Goal: Answer question/provide support: Share knowledge or assist other users

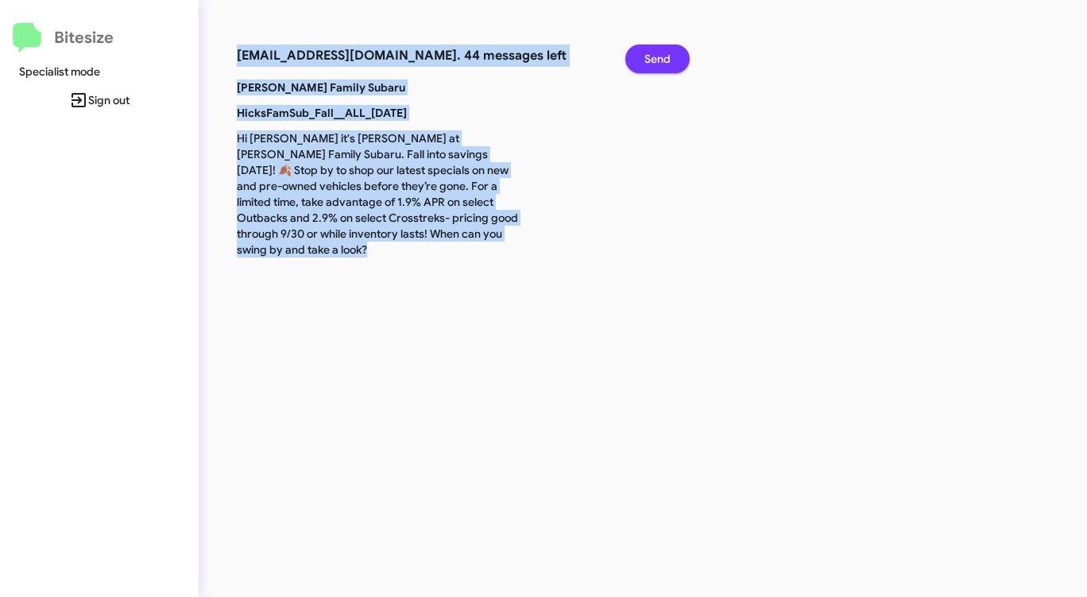
click at [641, 54] on button "Send" at bounding box center [657, 58] width 64 height 29
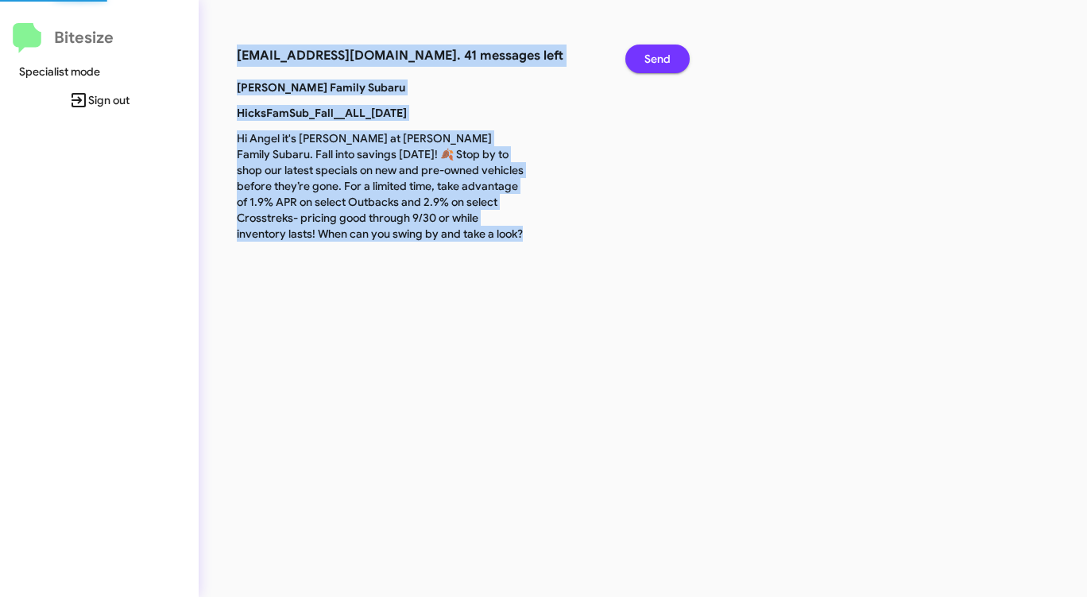
click at [641, 54] on button "Send" at bounding box center [657, 58] width 64 height 29
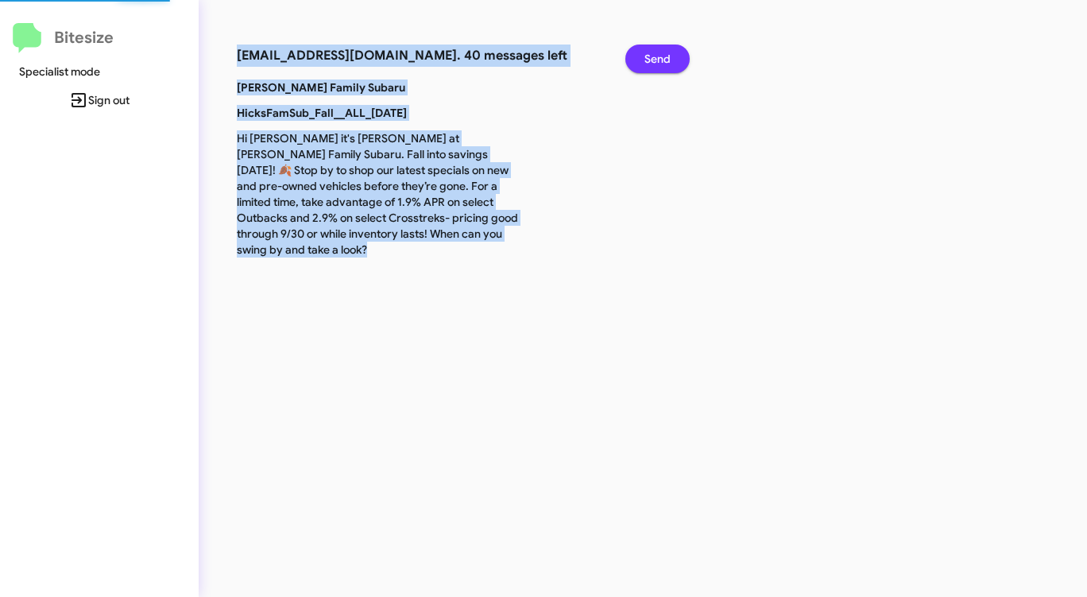
click at [641, 54] on button "Send" at bounding box center [657, 58] width 64 height 29
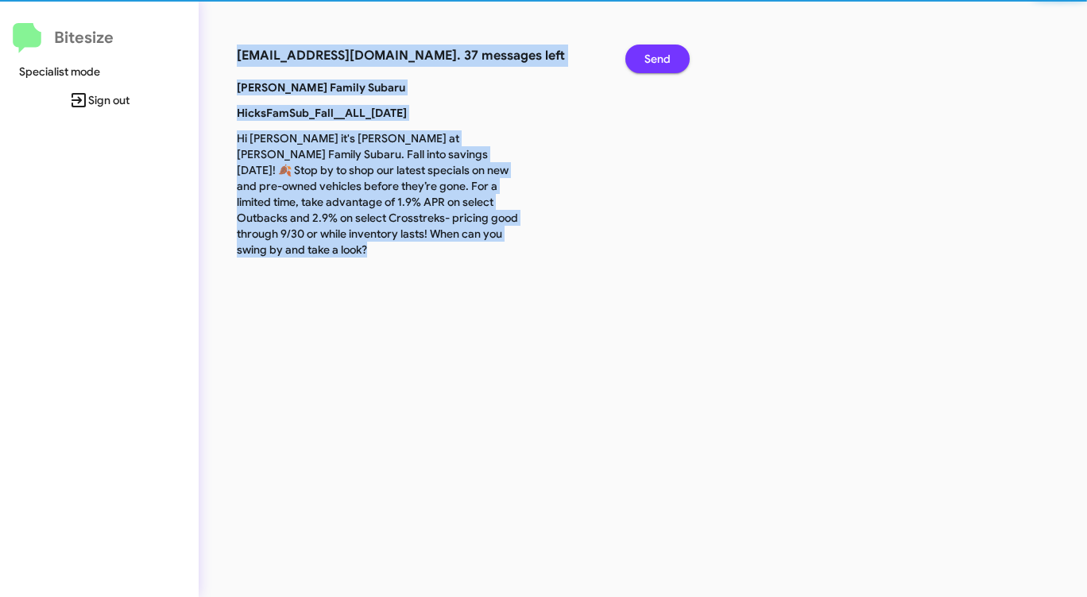
click at [641, 54] on button "Send" at bounding box center [657, 58] width 64 height 29
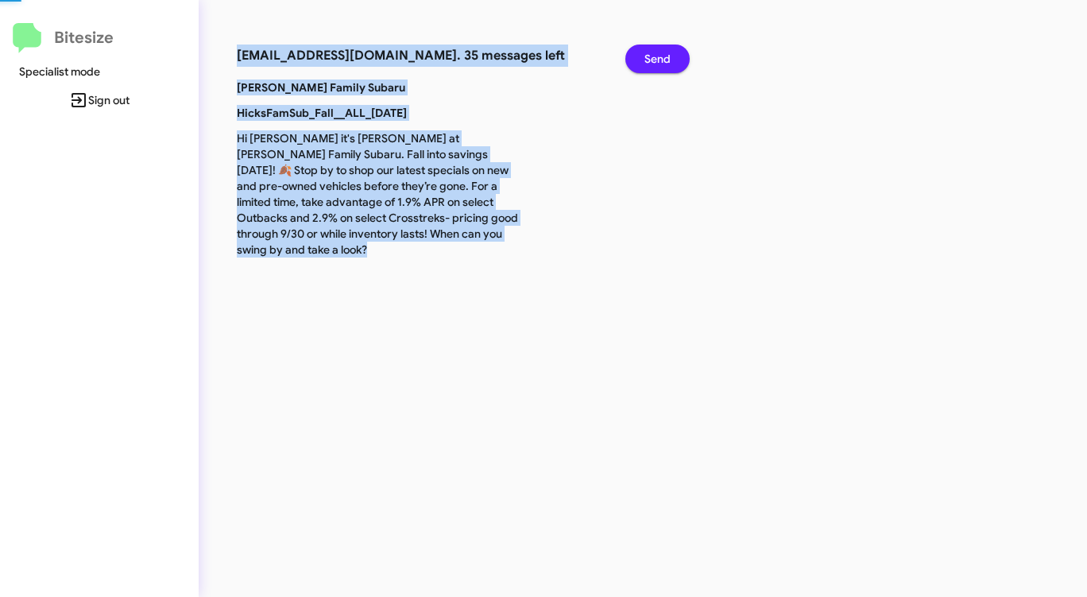
click at [641, 54] on button "Send" at bounding box center [657, 58] width 64 height 29
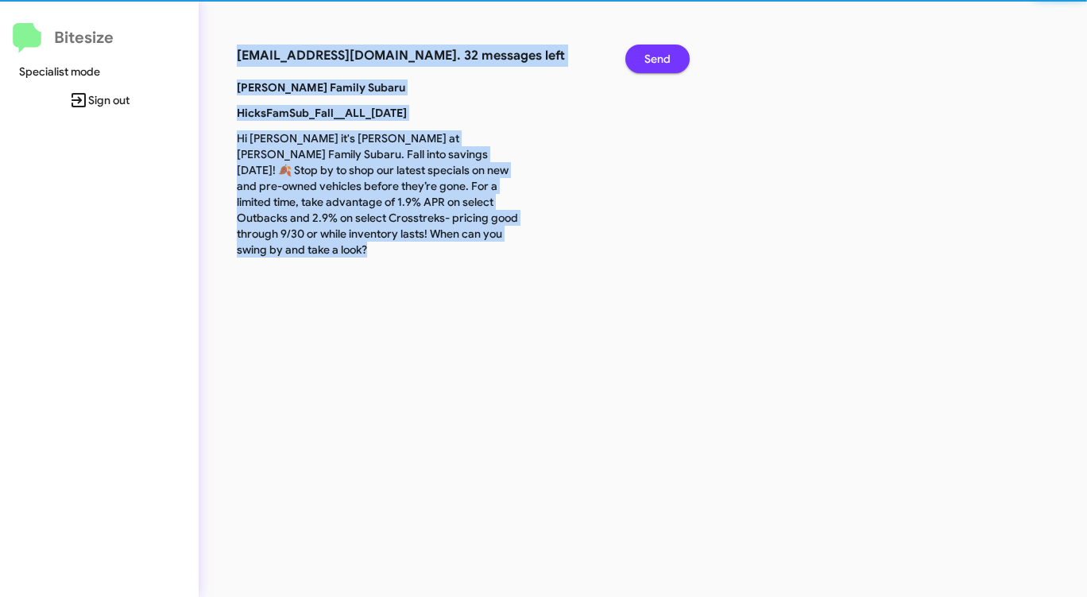
click at [641, 54] on button "Send" at bounding box center [657, 58] width 64 height 29
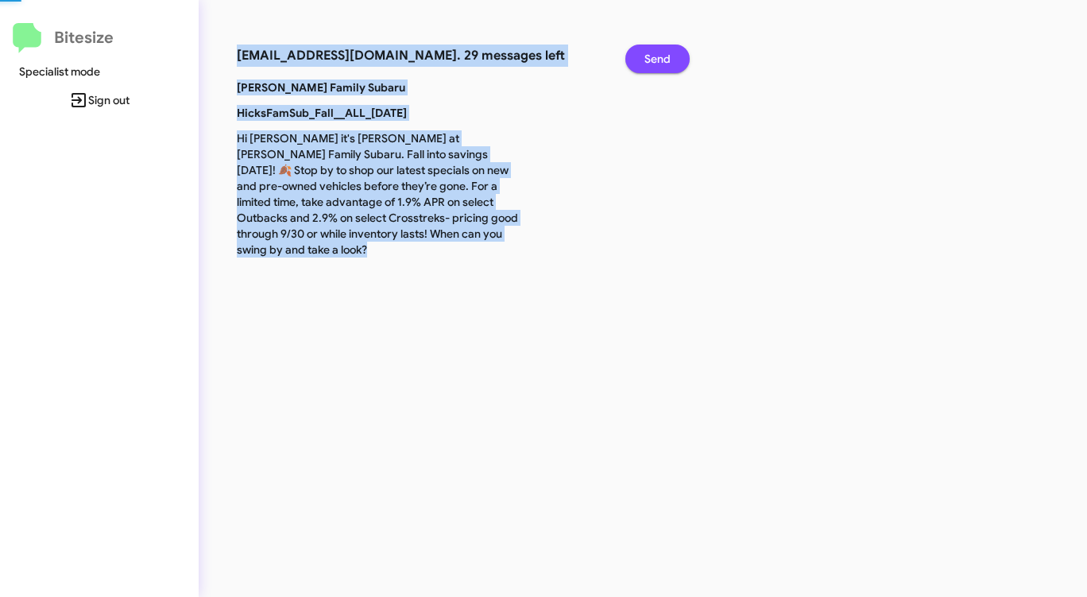
click at [641, 54] on button "Send" at bounding box center [657, 58] width 64 height 29
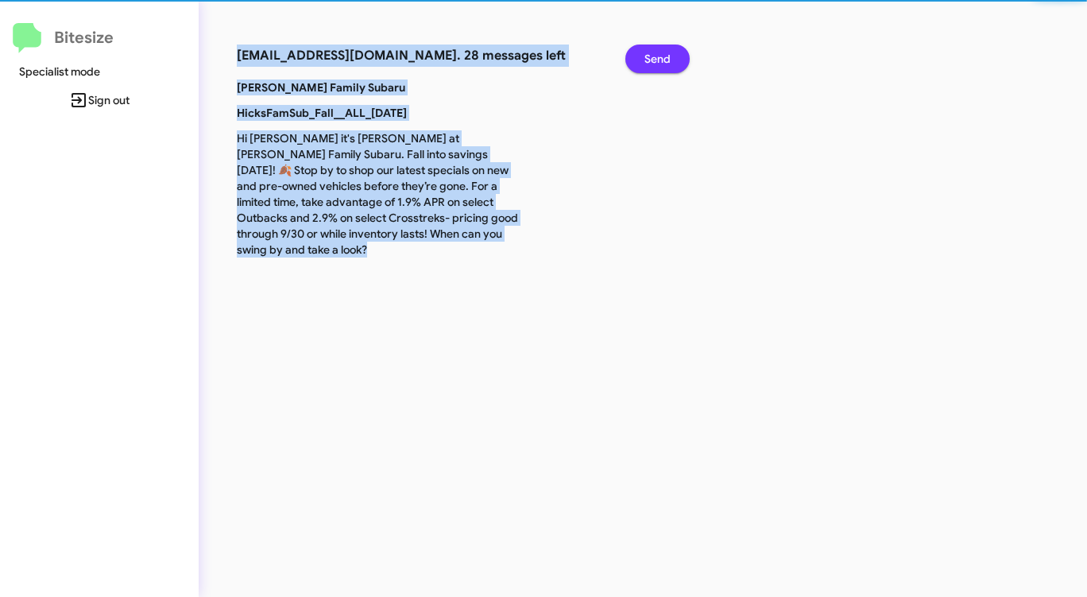
click at [641, 54] on button "Send" at bounding box center [657, 58] width 64 height 29
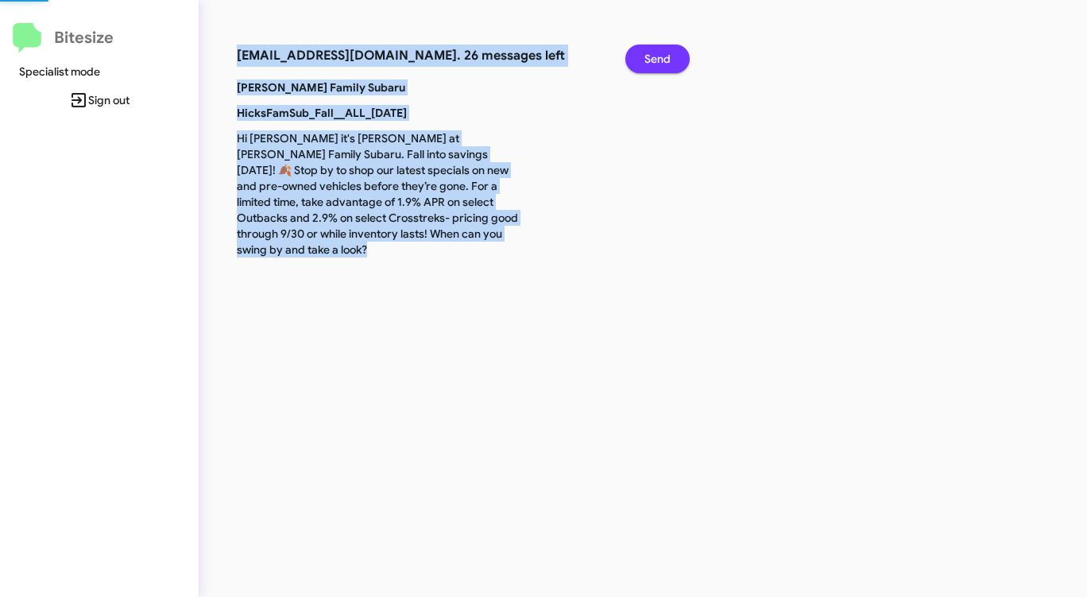
click at [641, 54] on button "Send" at bounding box center [657, 58] width 64 height 29
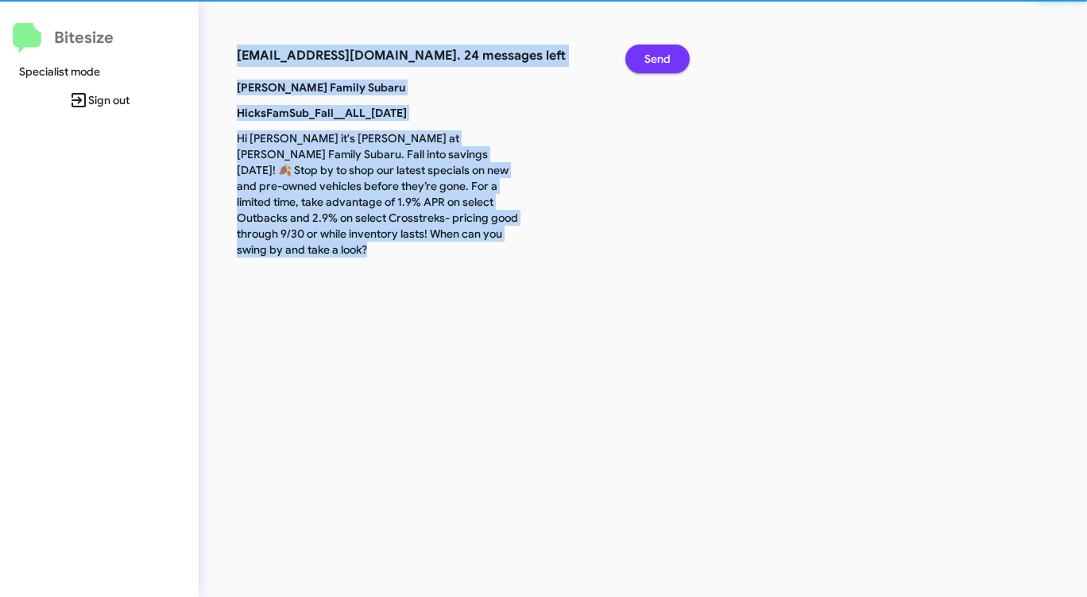
click at [641, 54] on button "Send" at bounding box center [657, 58] width 64 height 29
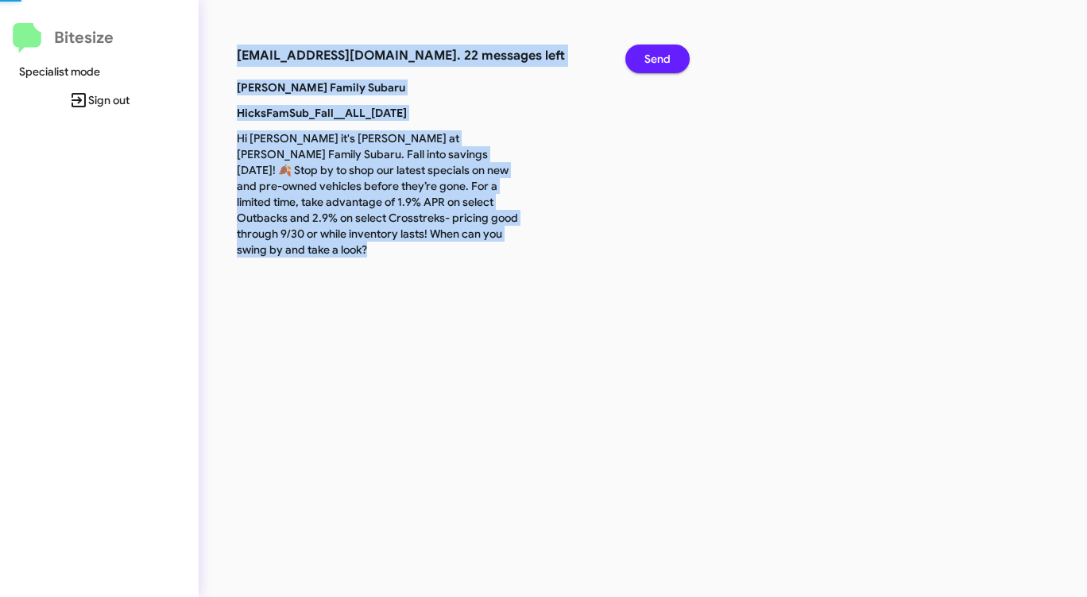
click at [641, 54] on button "Send" at bounding box center [657, 58] width 64 height 29
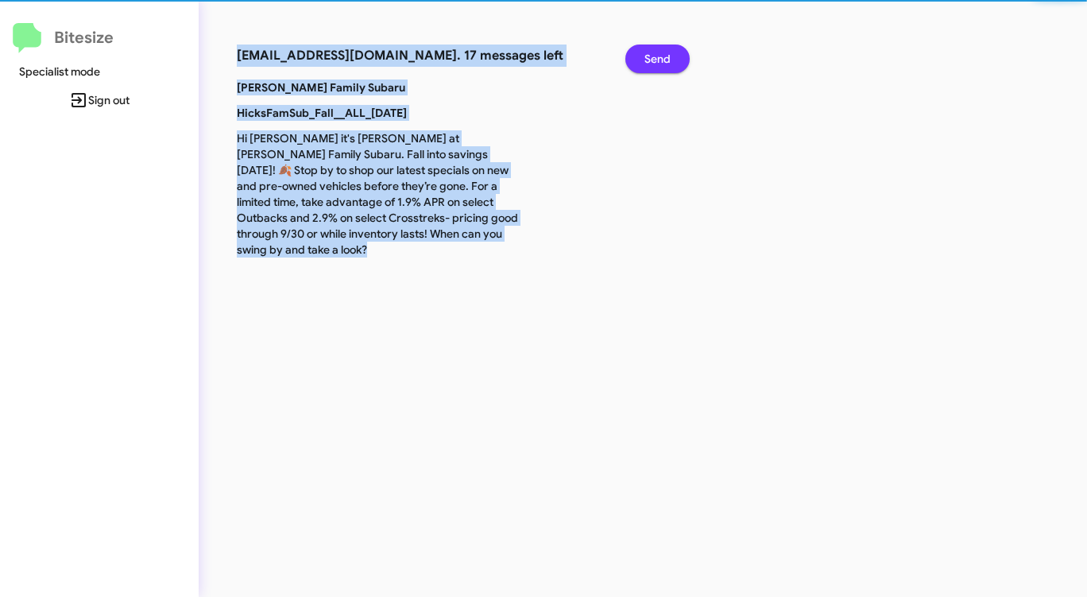
click at [641, 54] on button "Send" at bounding box center [657, 58] width 64 height 29
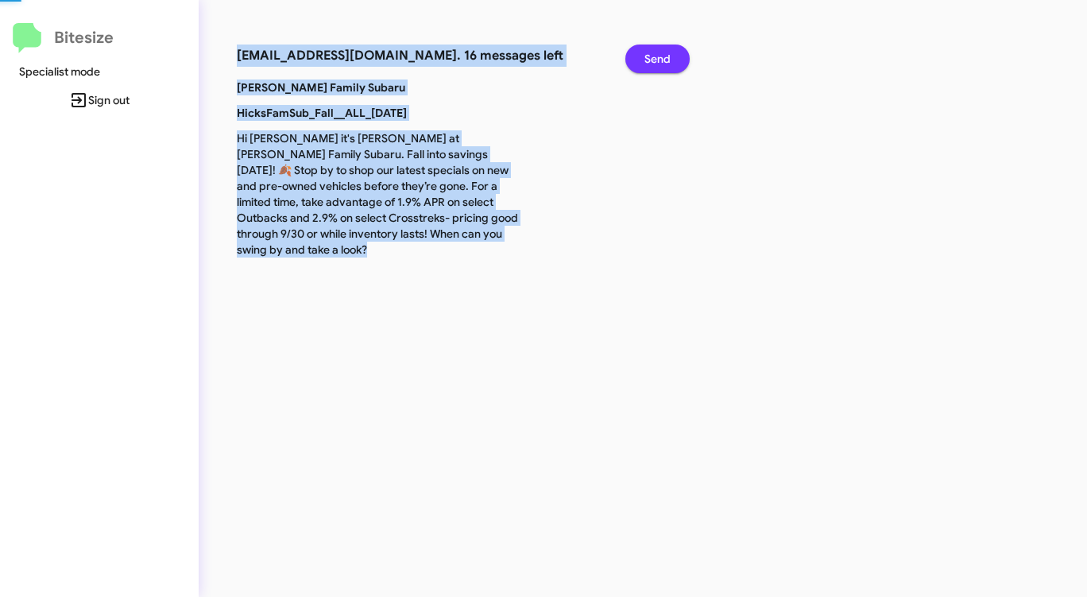
click at [641, 54] on button "Send" at bounding box center [657, 58] width 64 height 29
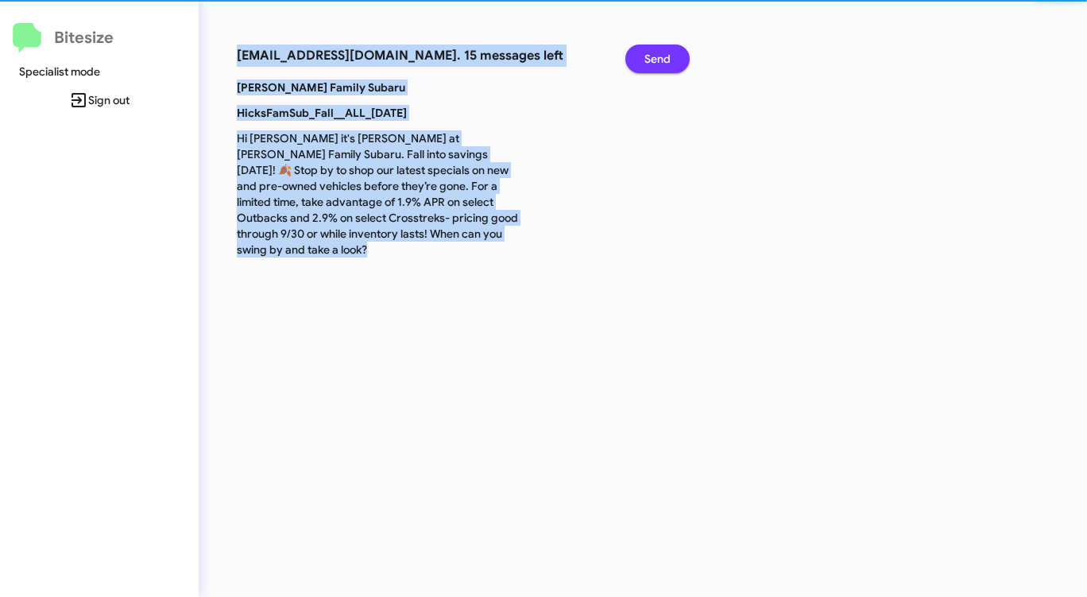
click at [641, 54] on button "Send" at bounding box center [657, 58] width 64 height 29
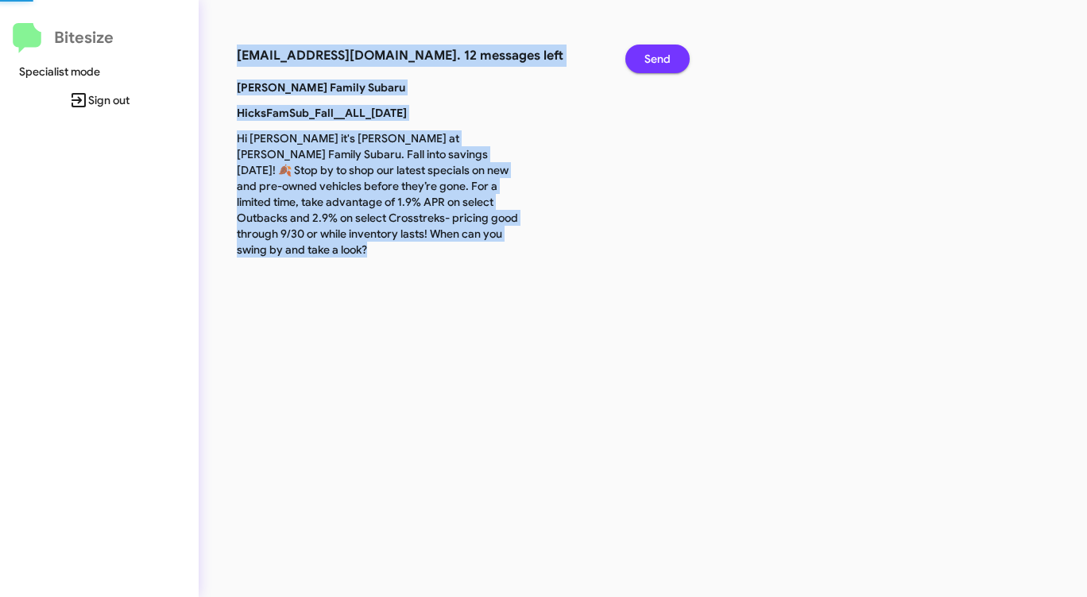
click at [641, 54] on button "Send" at bounding box center [657, 58] width 64 height 29
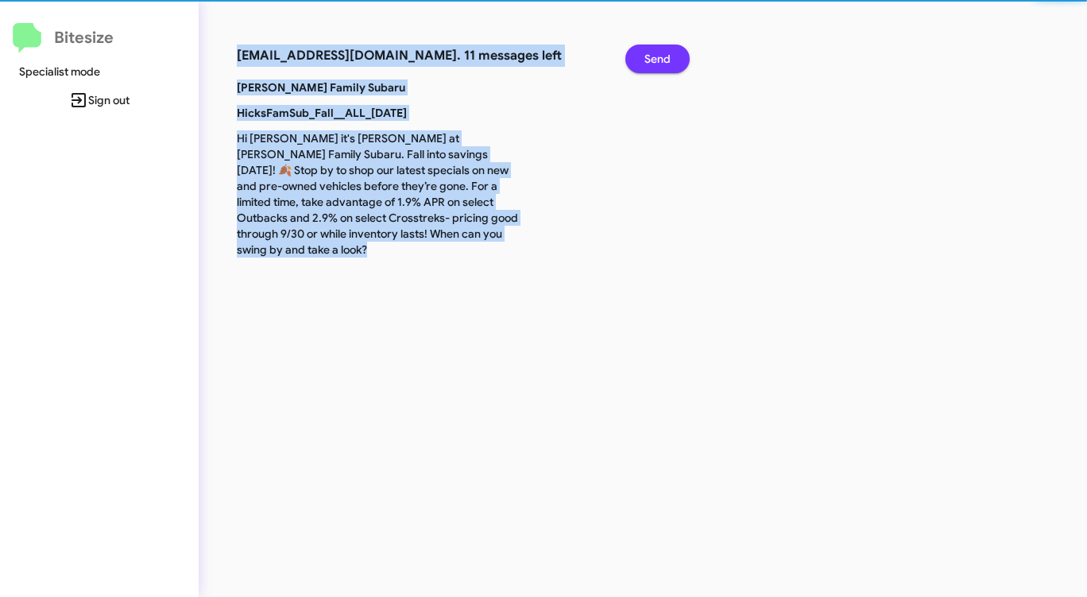
click at [641, 54] on button "Send" at bounding box center [657, 58] width 64 height 29
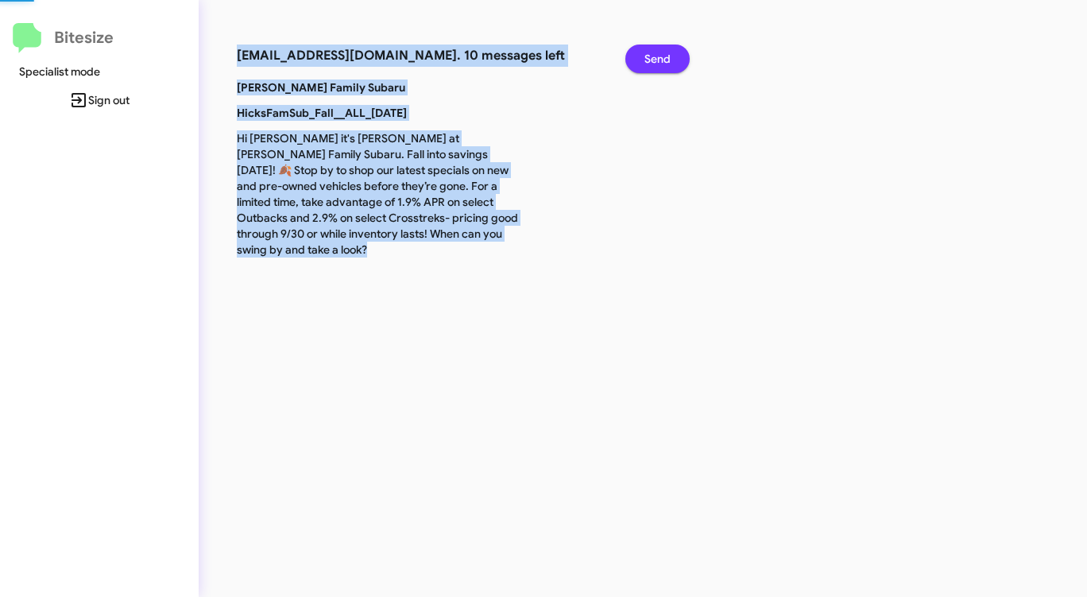
click at [641, 54] on button "Send" at bounding box center [657, 58] width 64 height 29
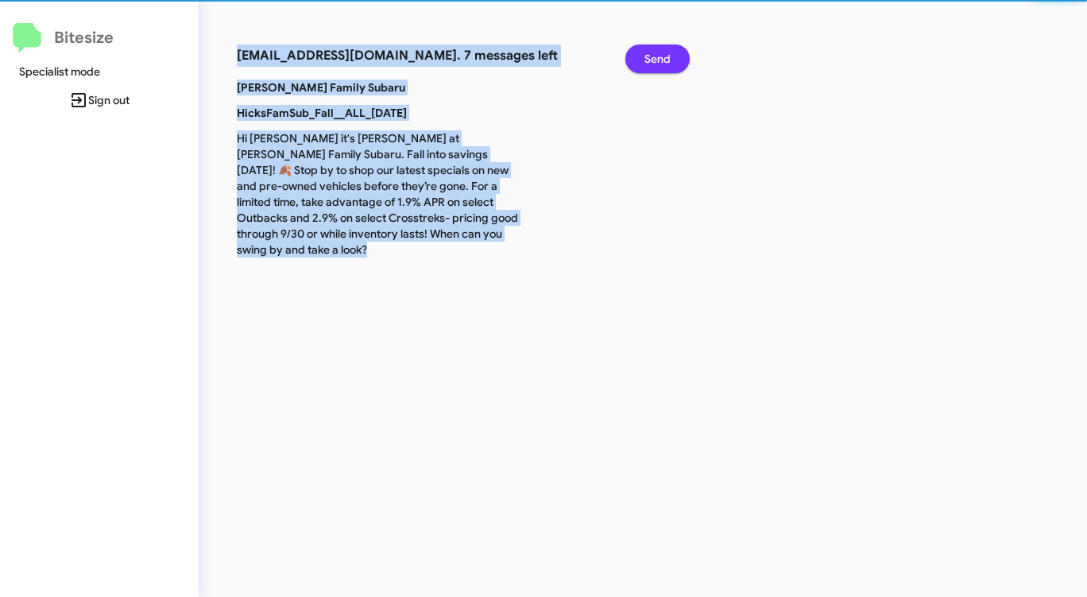
click at [641, 54] on button "Send" at bounding box center [657, 58] width 64 height 29
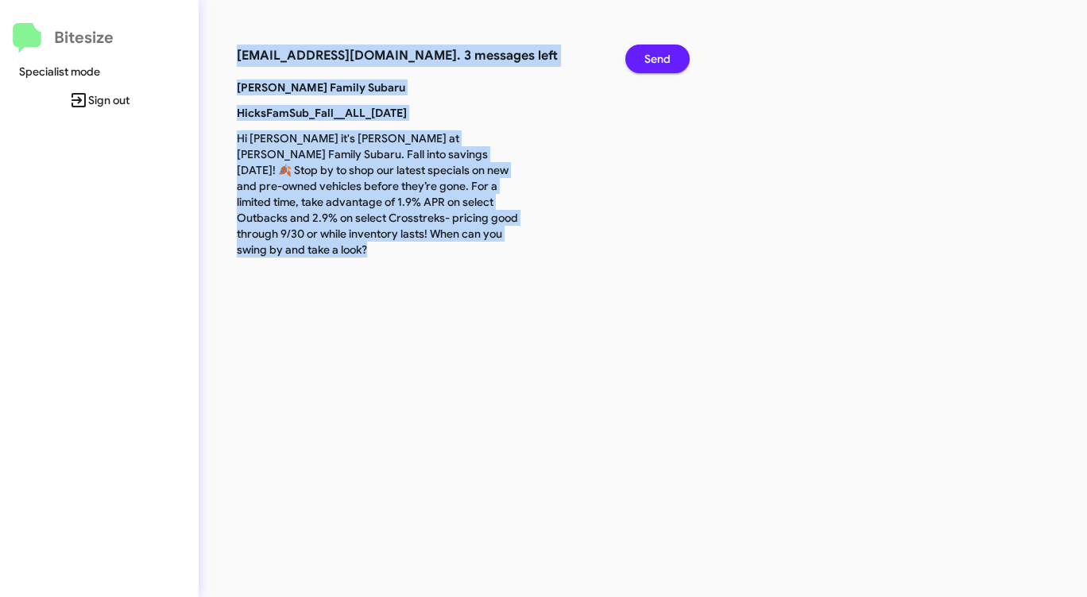
click at [641, 54] on button "Send" at bounding box center [657, 58] width 64 height 29
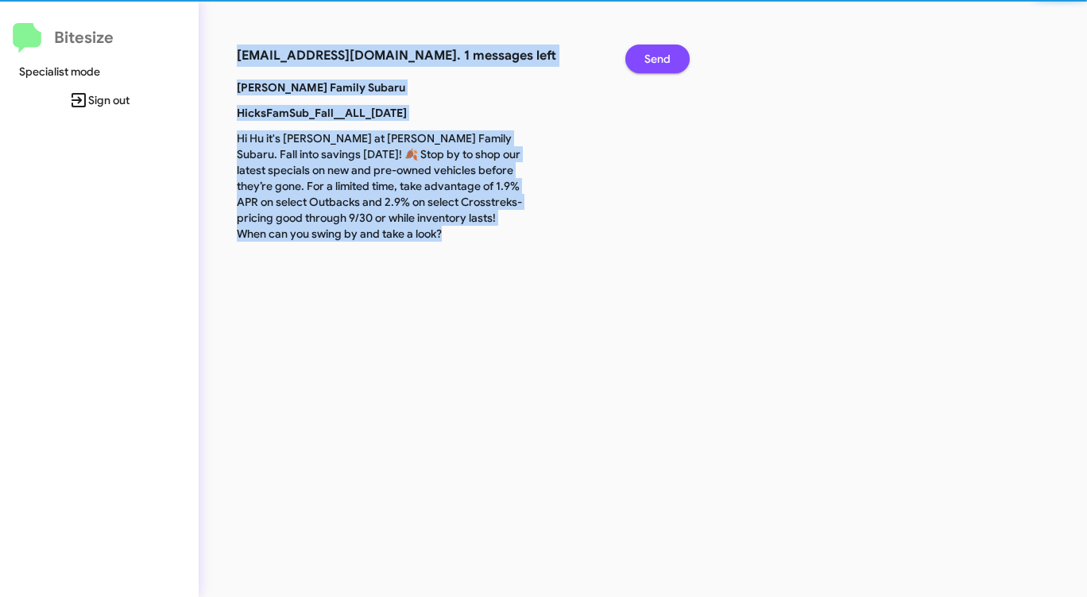
click at [639, 54] on button "Send" at bounding box center [657, 58] width 64 height 29
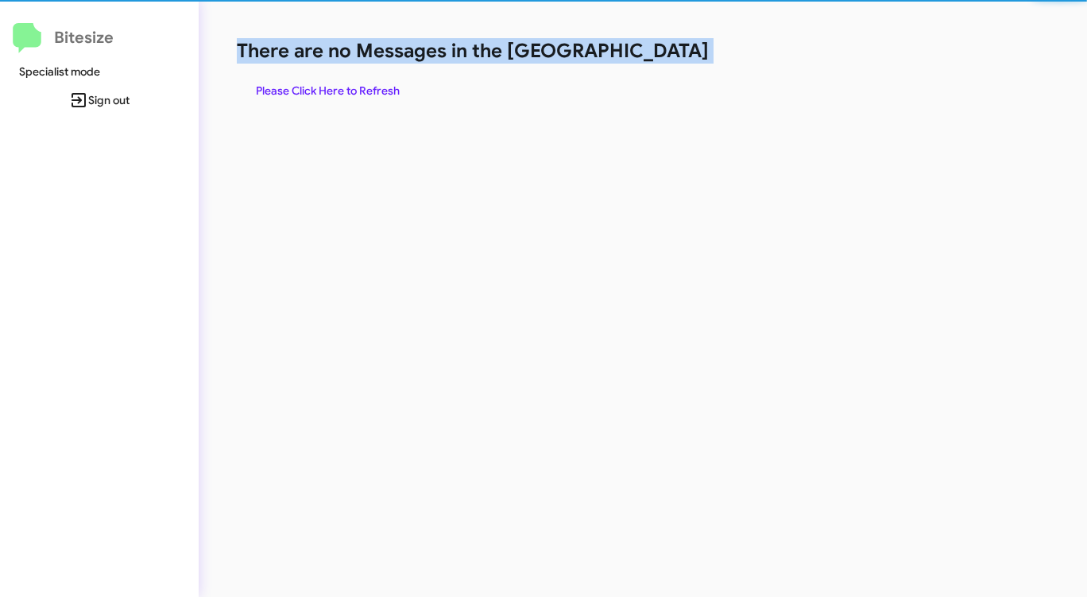
click at [639, 54] on h1 "There are no Messages in the [GEOGRAPHIC_DATA]" at bounding box center [569, 50] width 664 height 25
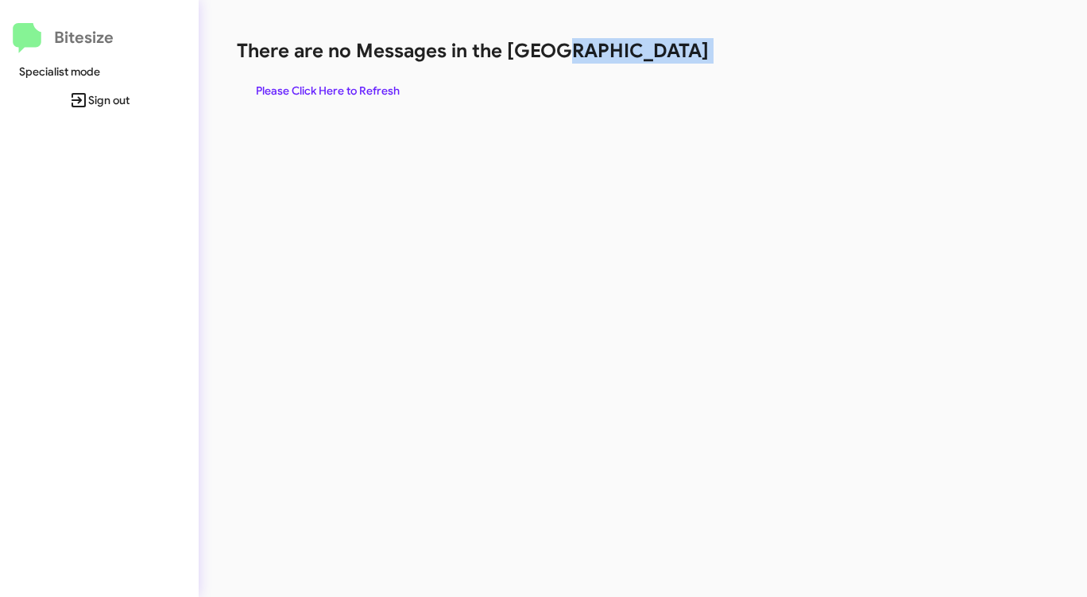
click at [639, 54] on h1 "There are no Messages in the [GEOGRAPHIC_DATA]" at bounding box center [569, 50] width 664 height 25
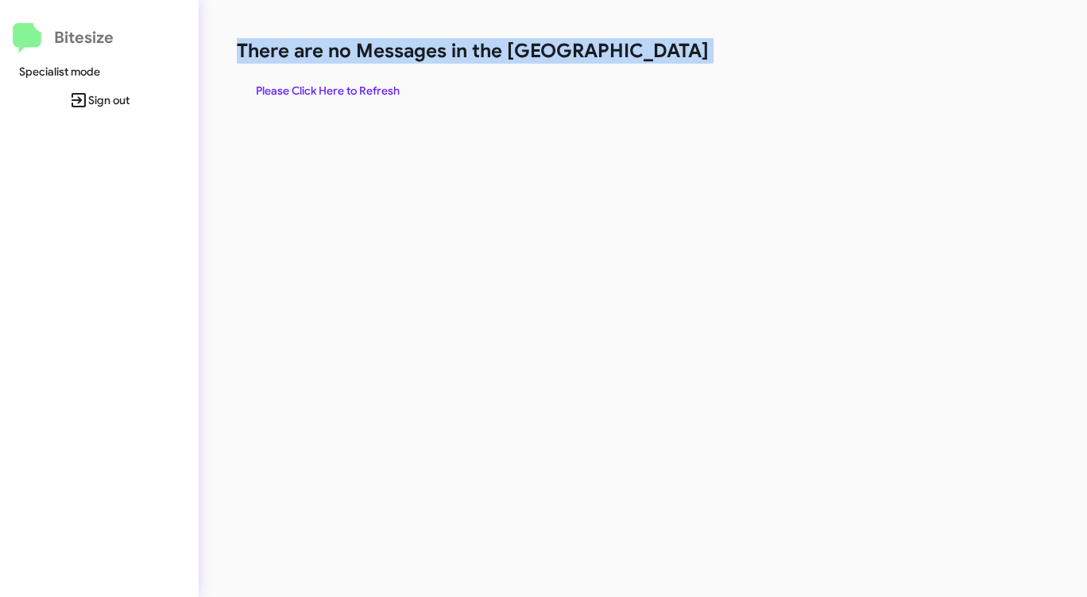
click at [639, 54] on h1 "There are no Messages in the [GEOGRAPHIC_DATA]" at bounding box center [569, 50] width 664 height 25
click at [342, 85] on span "Please Click Here to Refresh" at bounding box center [328, 90] width 144 height 29
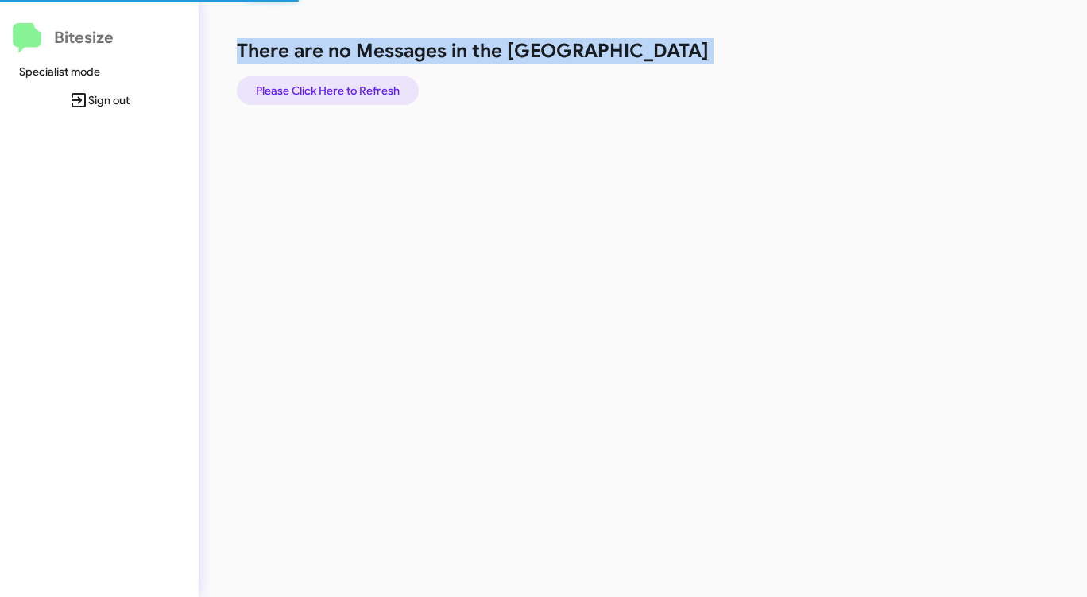
click at [342, 85] on span "Please Click Here to Refresh" at bounding box center [328, 90] width 144 height 29
click at [346, 83] on span "Please Click Here to Refresh" at bounding box center [328, 90] width 144 height 29
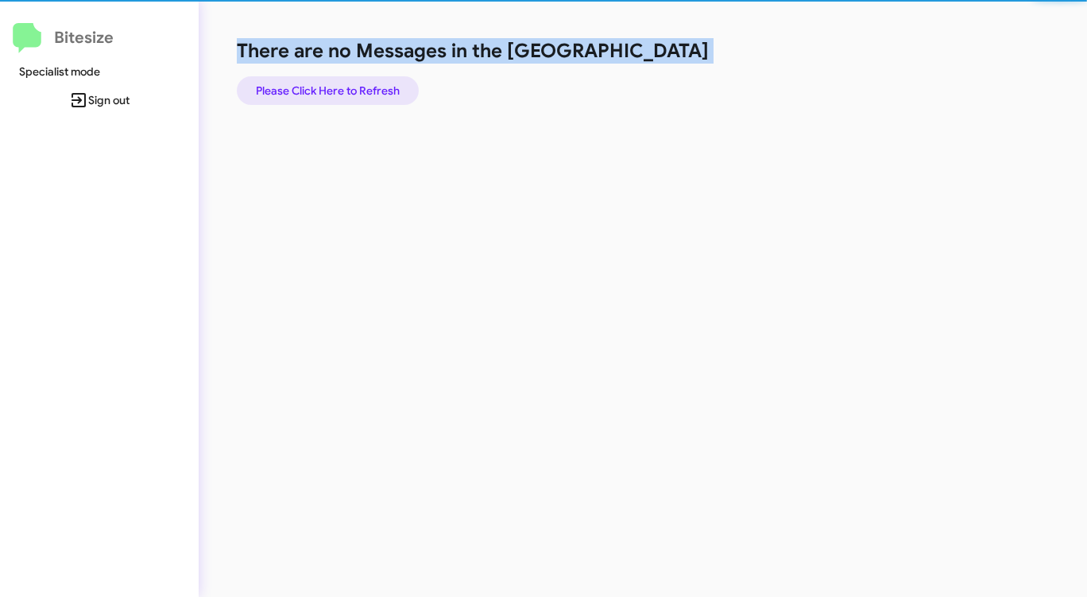
click at [346, 83] on span "Please Click Here to Refresh" at bounding box center [328, 90] width 144 height 29
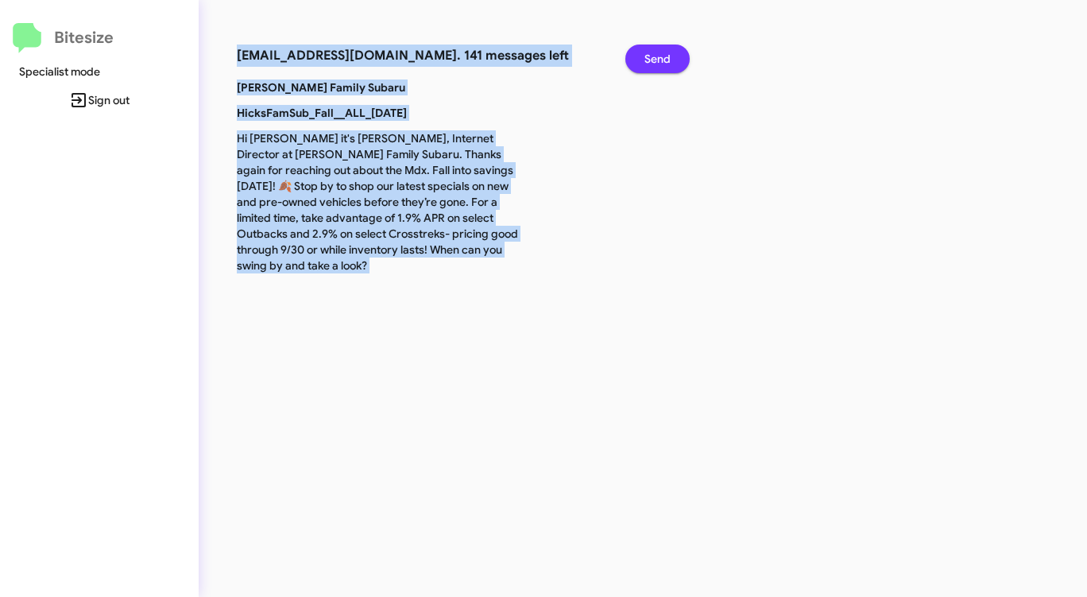
click at [648, 56] on span "Send" at bounding box center [657, 58] width 26 height 29
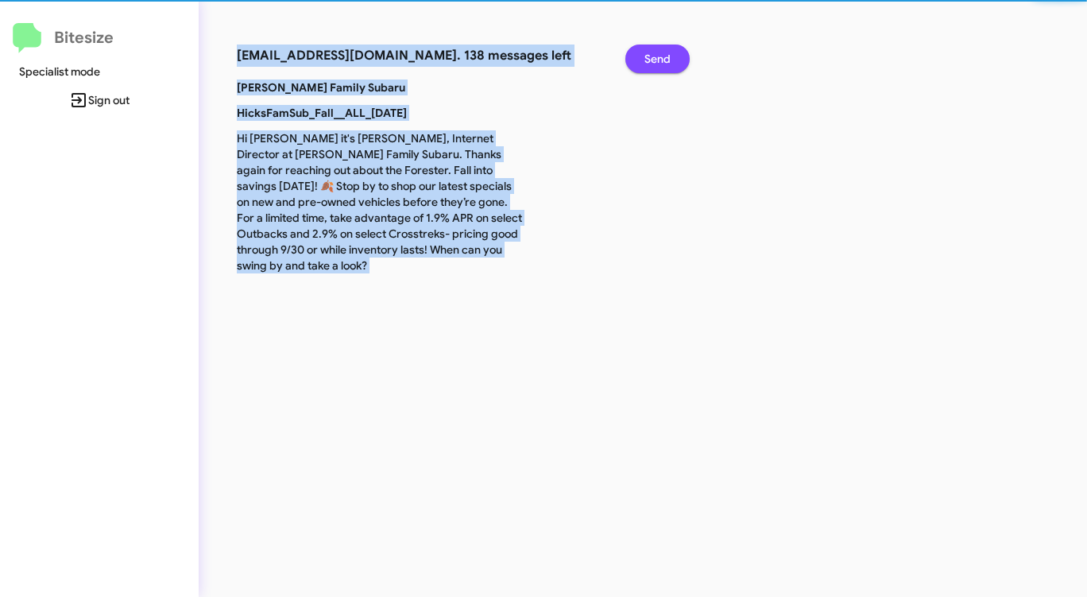
click at [648, 56] on span "Send" at bounding box center [657, 58] width 26 height 29
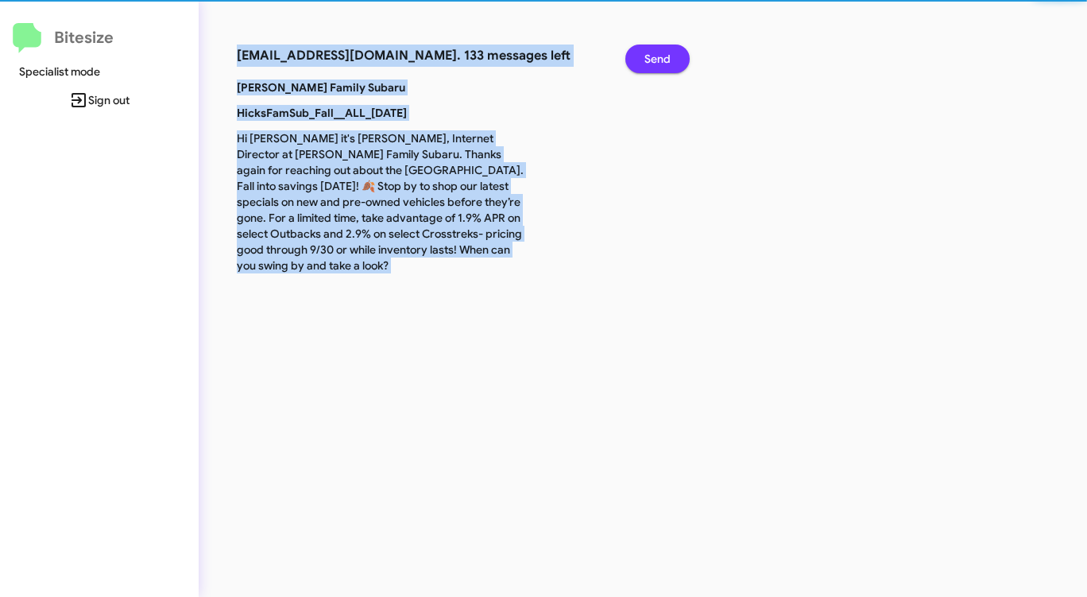
click at [648, 56] on span "Send" at bounding box center [657, 58] width 26 height 29
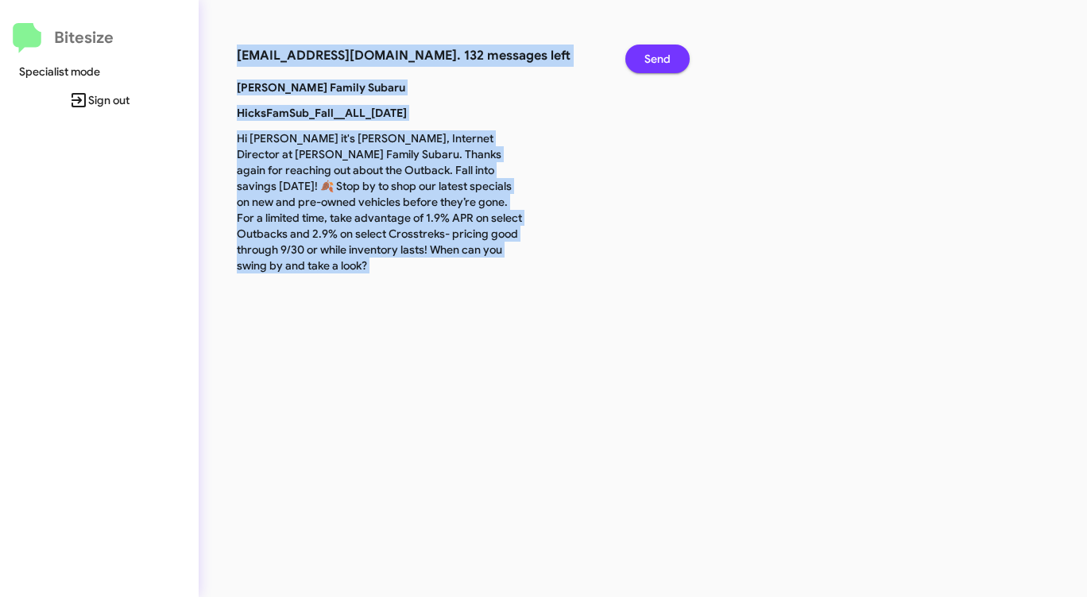
click at [648, 56] on span "Send" at bounding box center [657, 58] width 26 height 29
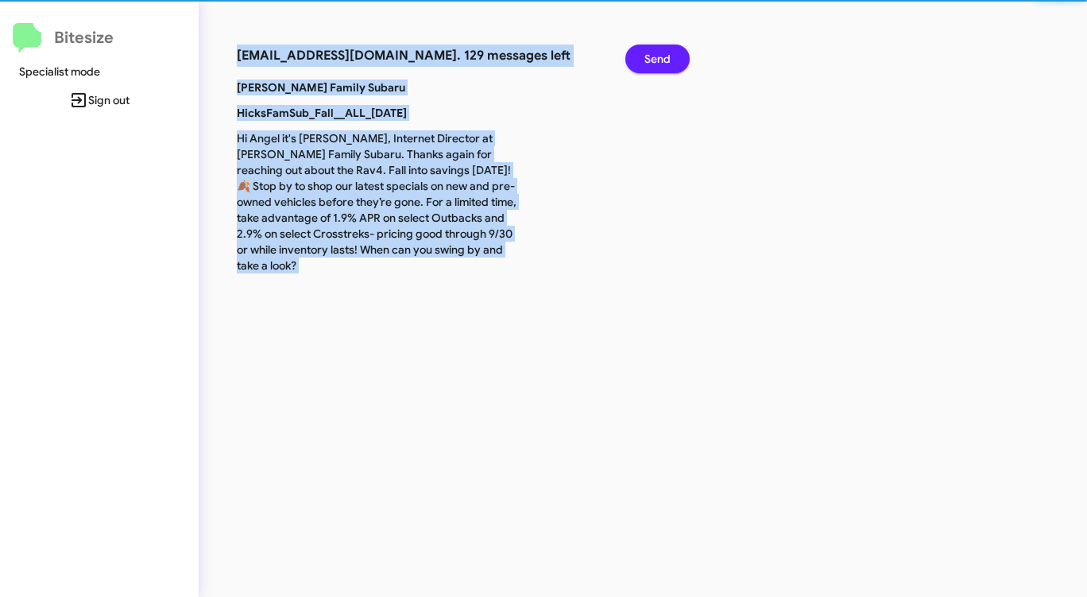
click at [648, 56] on span "Send" at bounding box center [657, 58] width 26 height 29
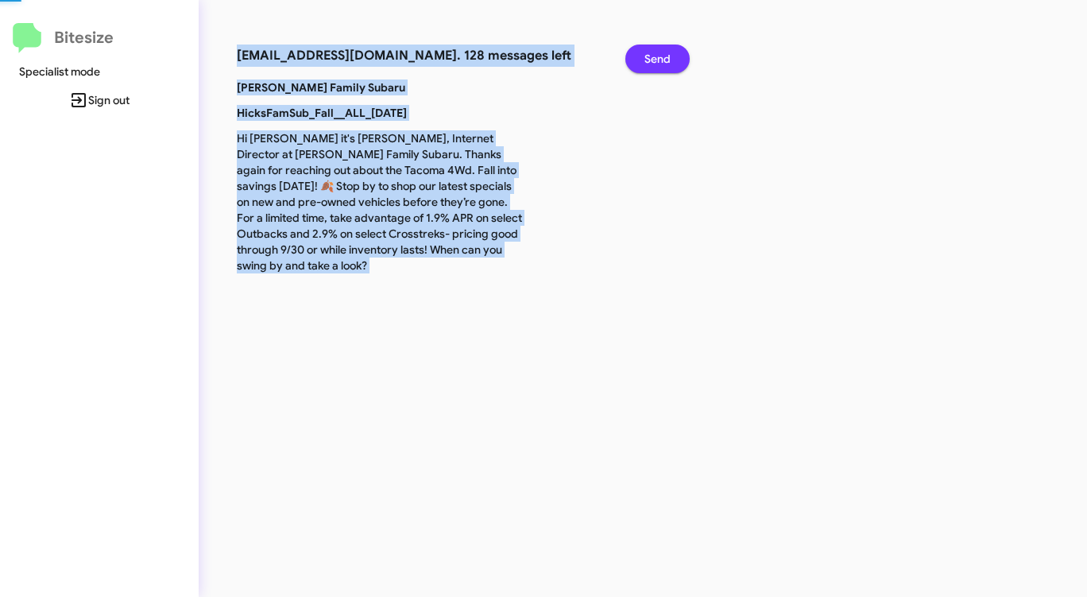
click at [648, 56] on span "Send" at bounding box center [657, 58] width 26 height 29
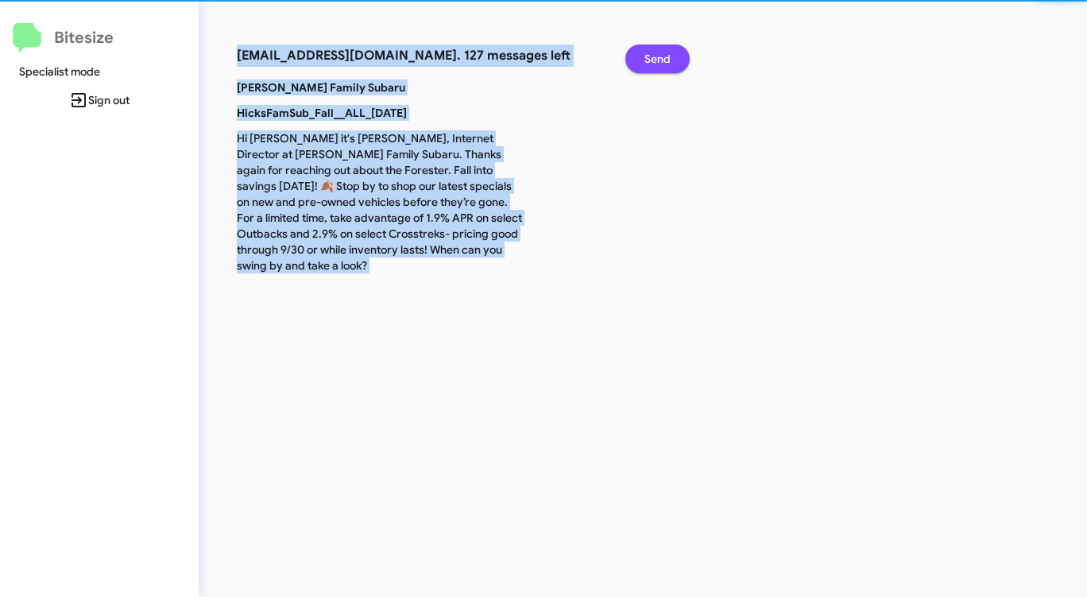
click at [648, 56] on span "Send" at bounding box center [657, 58] width 26 height 29
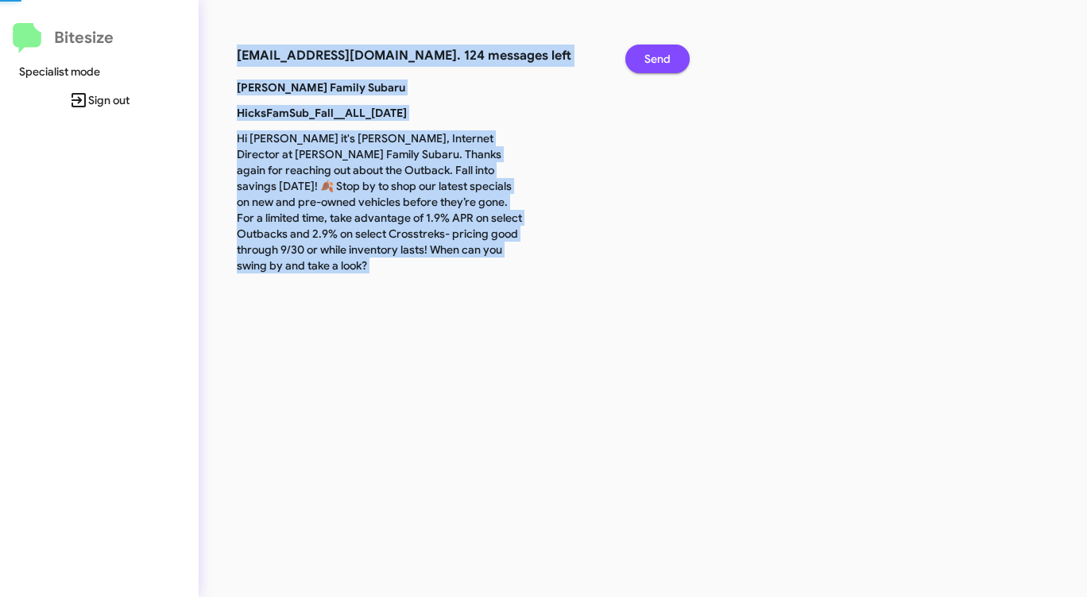
click at [648, 56] on span "Send" at bounding box center [657, 58] width 26 height 29
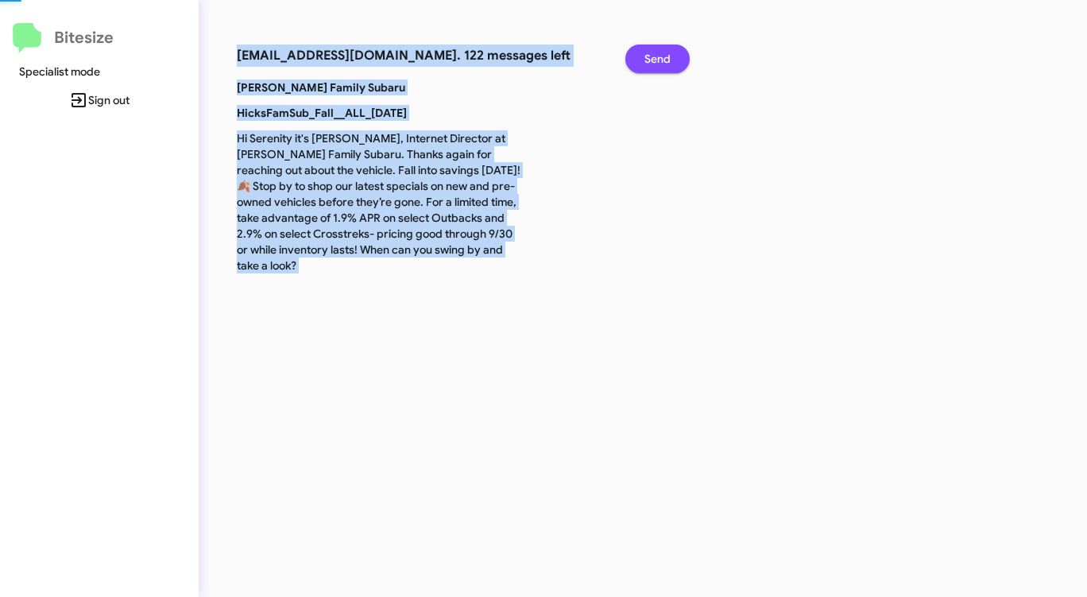
click at [648, 56] on span "Send" at bounding box center [657, 58] width 26 height 29
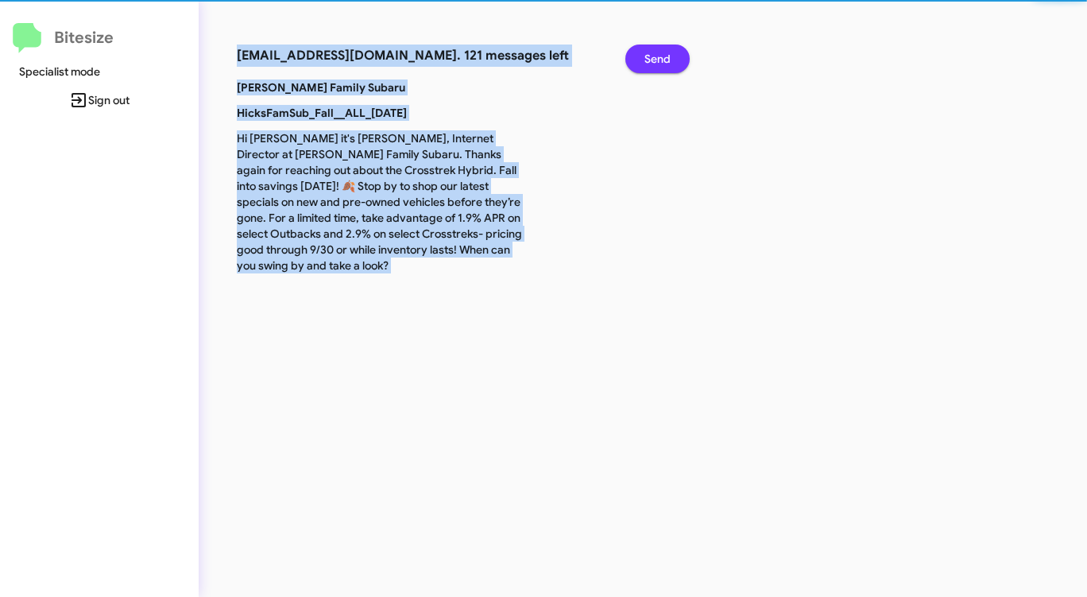
click at [648, 56] on span "Send" at bounding box center [657, 58] width 26 height 29
click at [645, 60] on span "Send" at bounding box center [657, 58] width 26 height 29
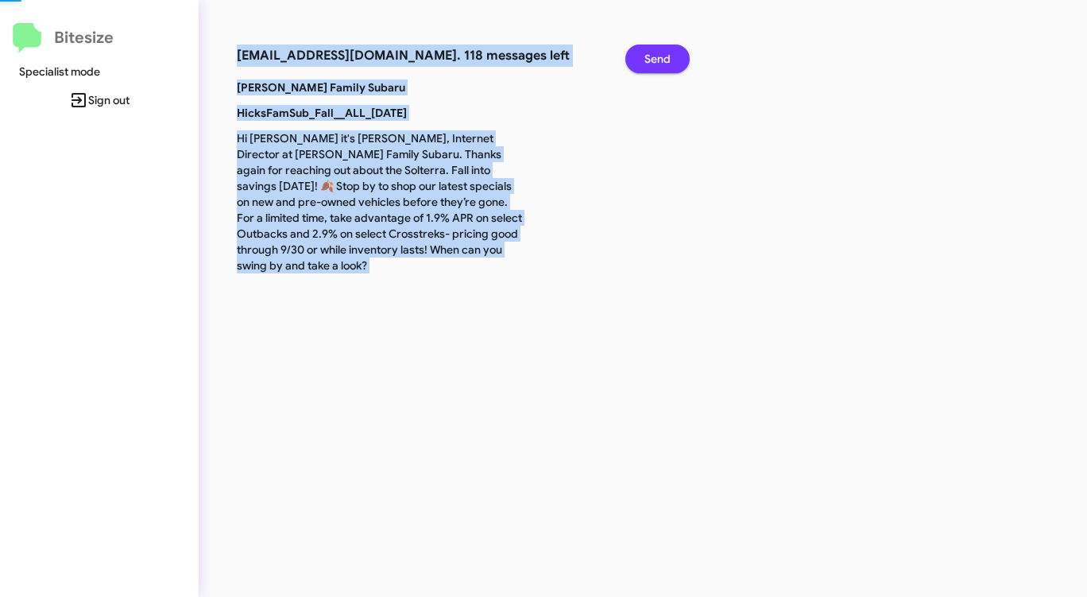
click at [645, 60] on span "Send" at bounding box center [657, 58] width 26 height 29
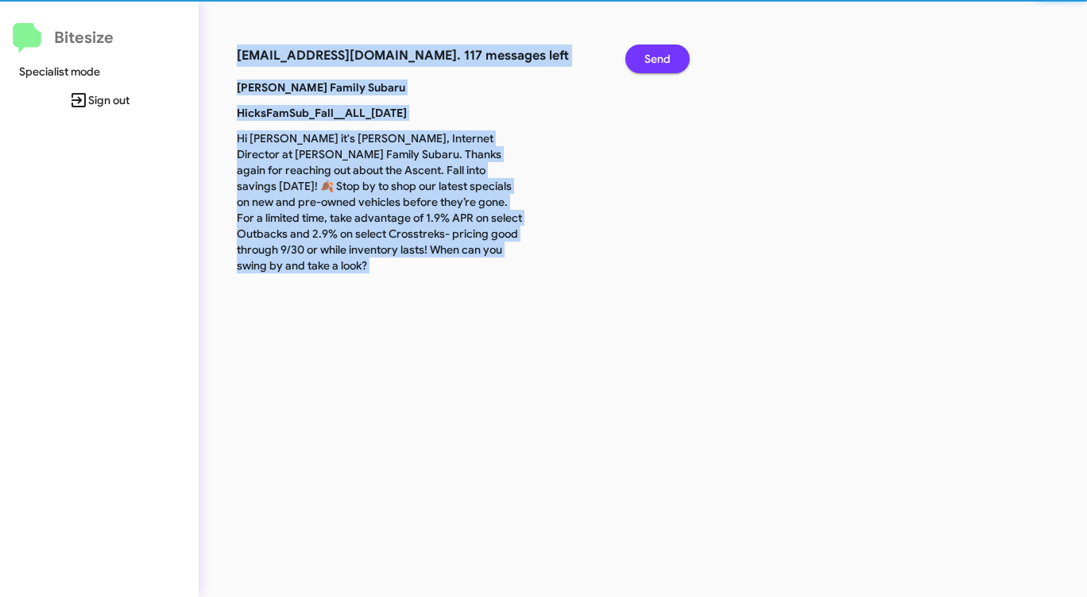
click at [645, 60] on span "Send" at bounding box center [657, 58] width 26 height 29
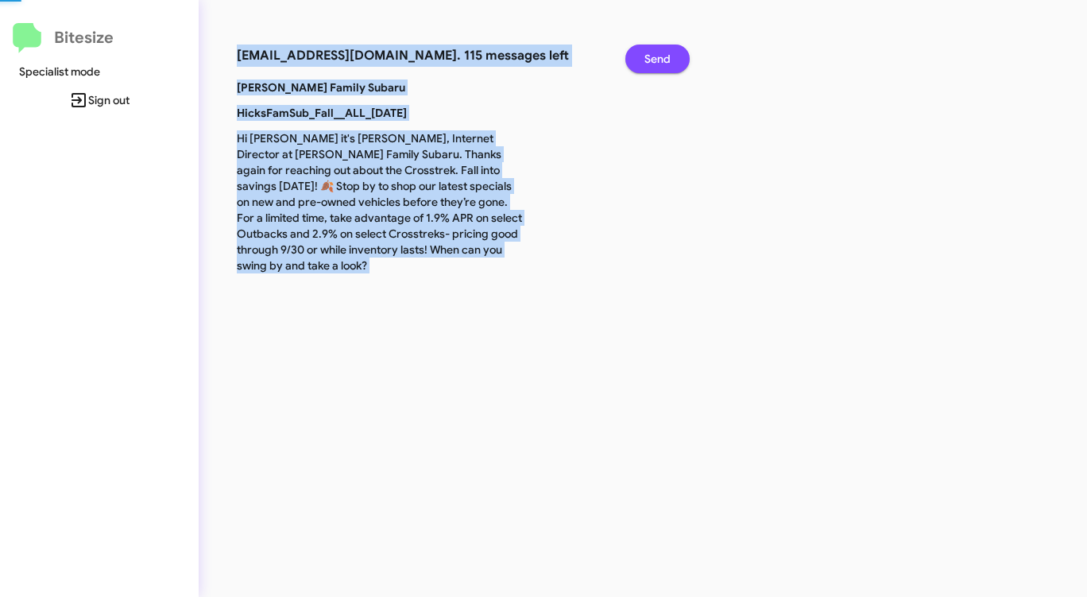
click at [645, 60] on span "Send" at bounding box center [657, 58] width 26 height 29
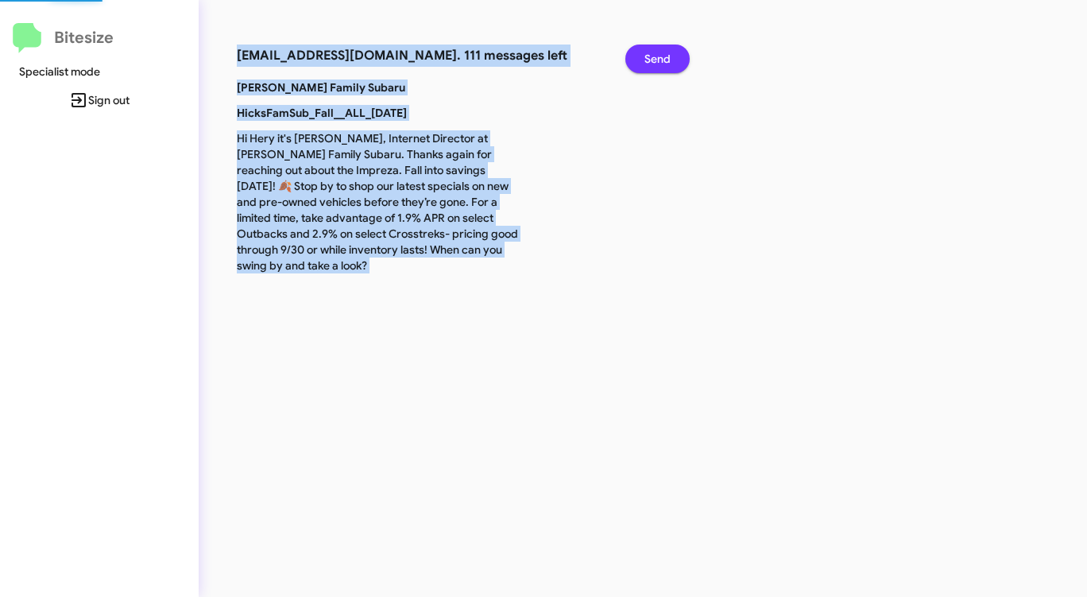
click at [645, 60] on span "Send" at bounding box center [657, 58] width 26 height 29
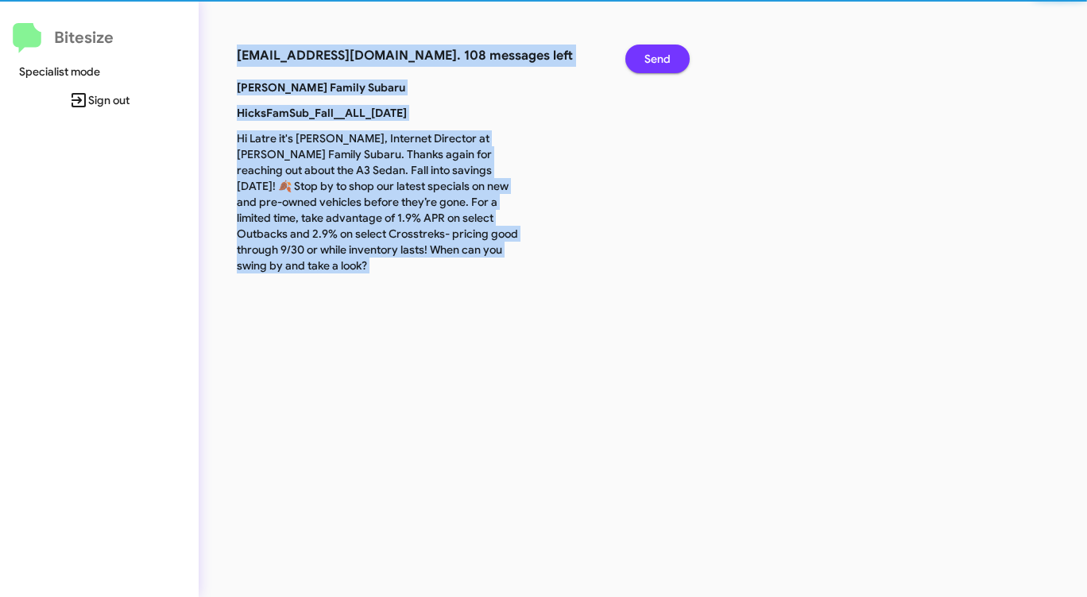
click at [645, 60] on span "Send" at bounding box center [657, 58] width 26 height 29
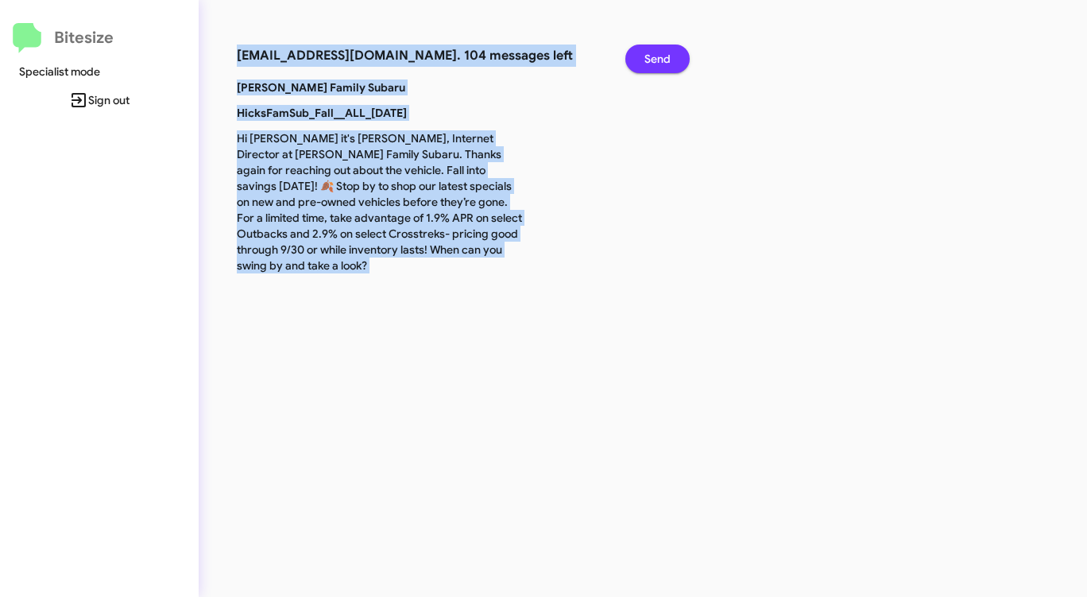
click at [645, 60] on span "Send" at bounding box center [657, 58] width 26 height 29
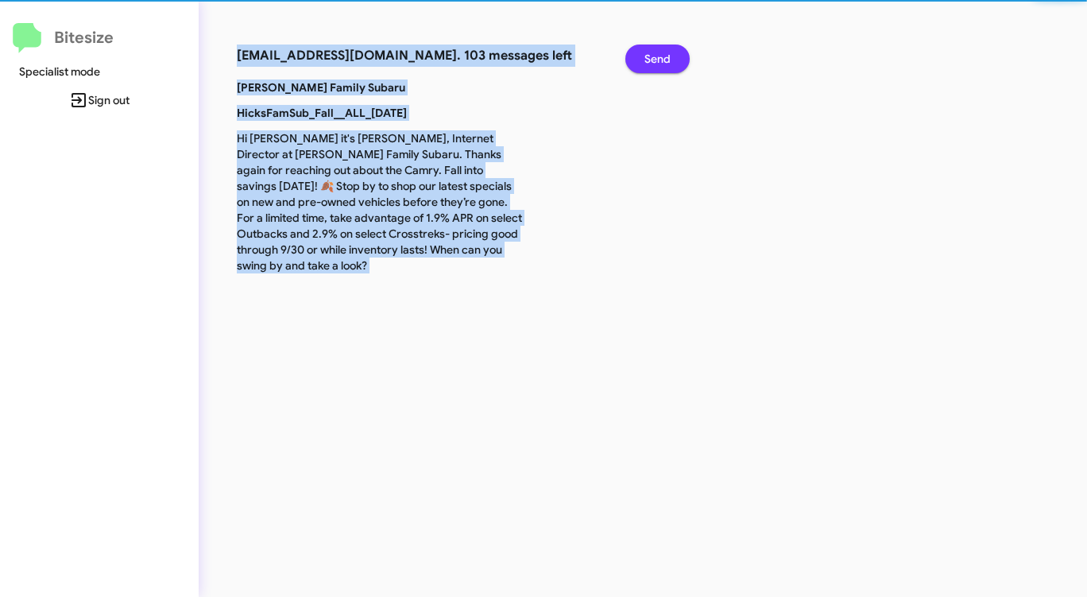
click at [645, 60] on span "Send" at bounding box center [657, 58] width 26 height 29
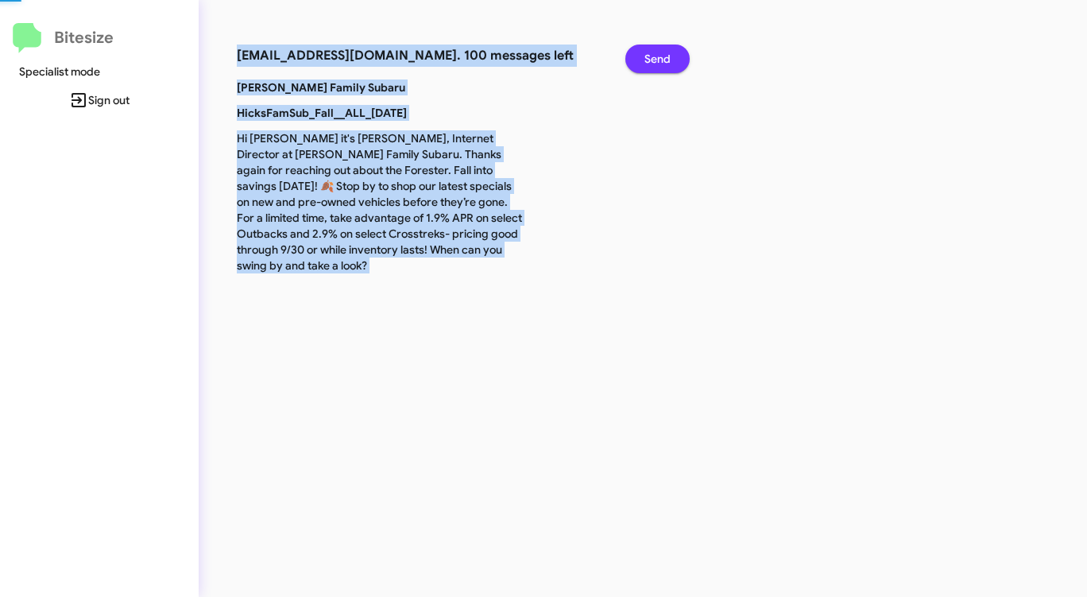
click at [645, 60] on span "Send" at bounding box center [657, 58] width 26 height 29
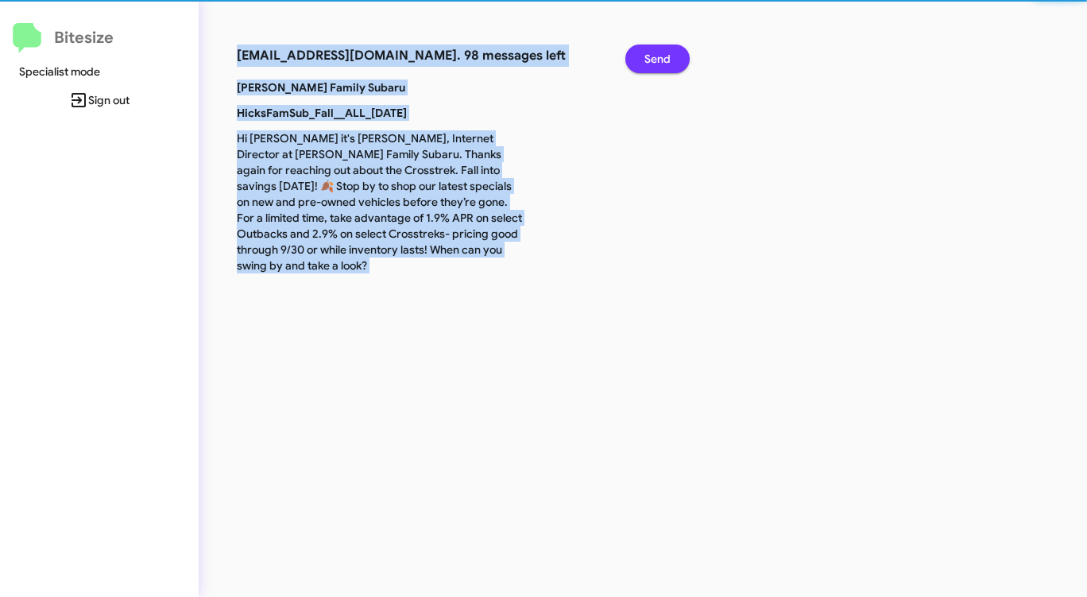
click at [645, 60] on span "Send" at bounding box center [657, 58] width 26 height 29
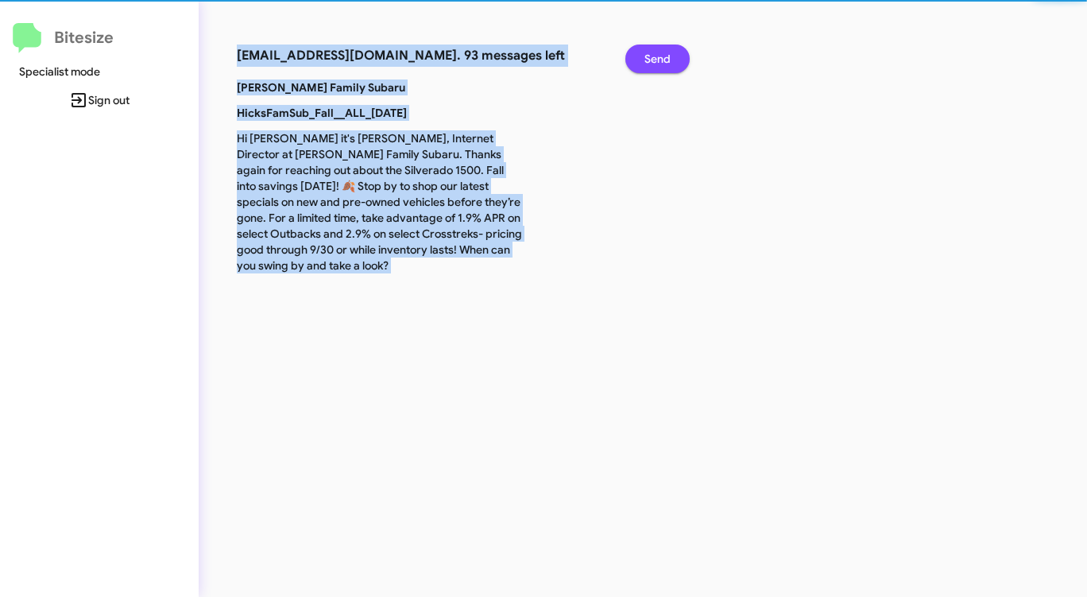
click at [645, 60] on span "Send" at bounding box center [657, 58] width 26 height 29
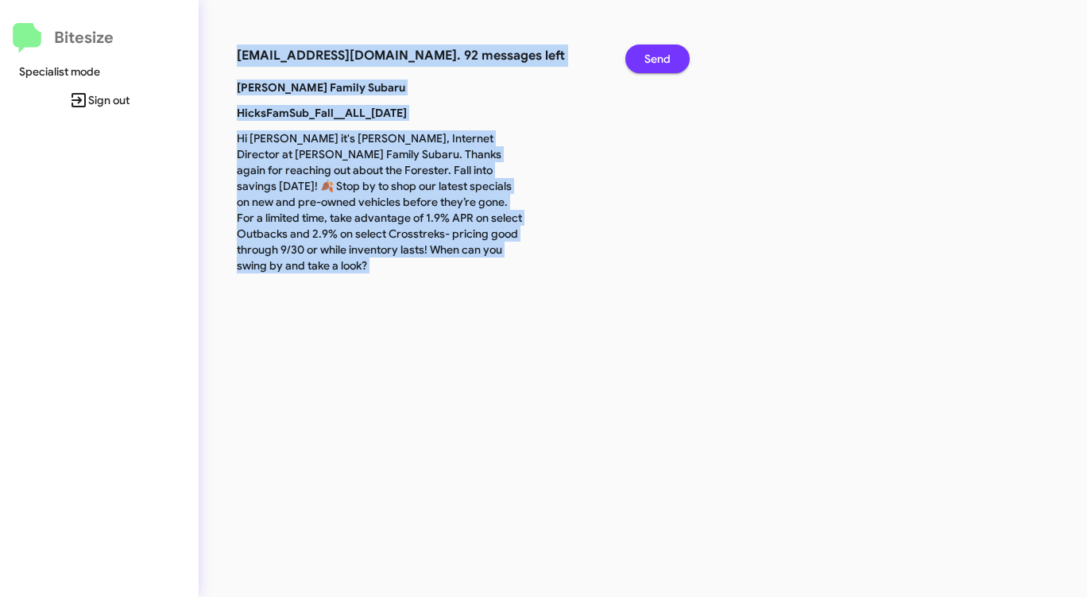
click at [645, 60] on span "Send" at bounding box center [657, 58] width 26 height 29
click at [645, 64] on span "Send" at bounding box center [657, 58] width 26 height 29
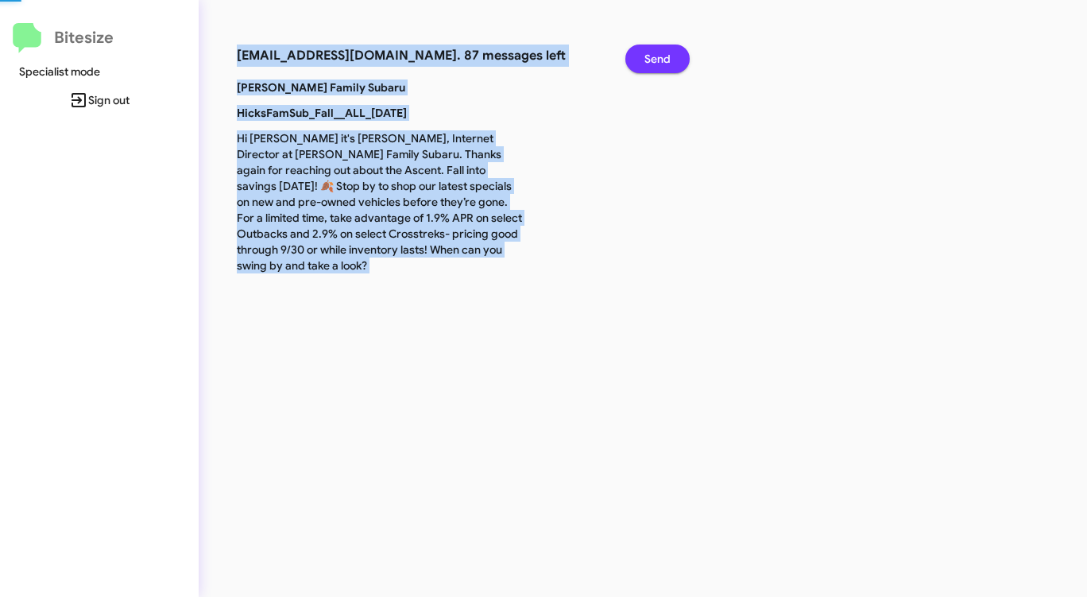
click at [645, 64] on span "Send" at bounding box center [657, 58] width 26 height 29
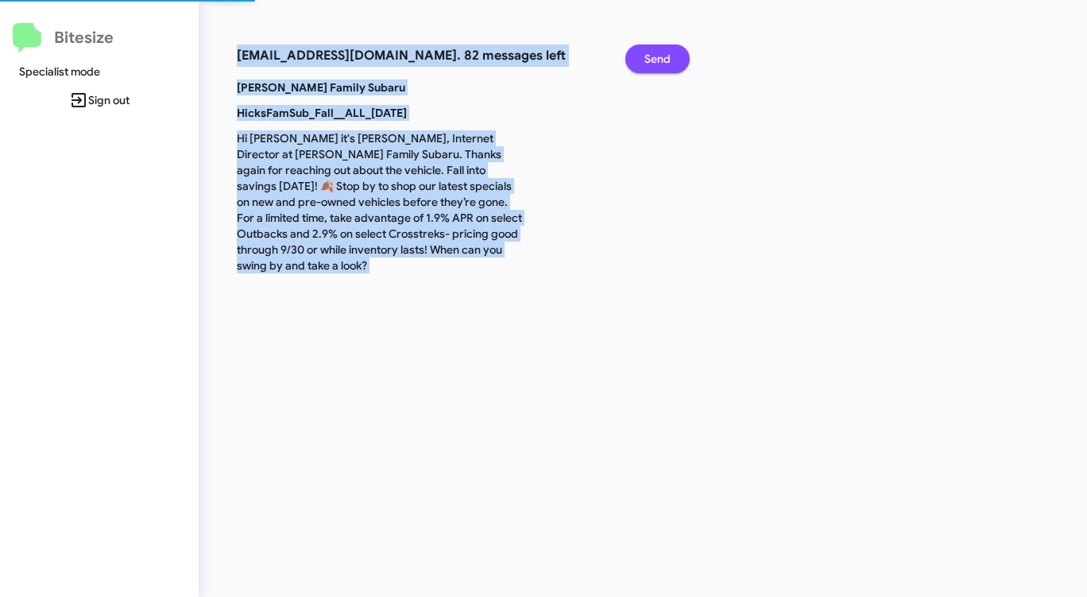
click at [645, 64] on span "Send" at bounding box center [657, 58] width 26 height 29
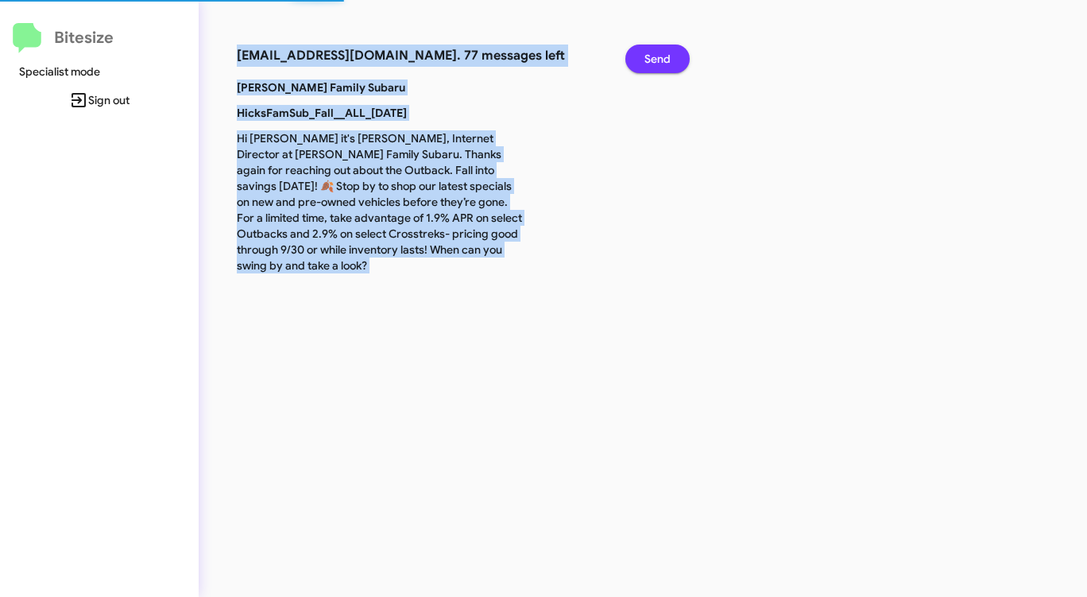
click at [645, 64] on span "Send" at bounding box center [657, 58] width 26 height 29
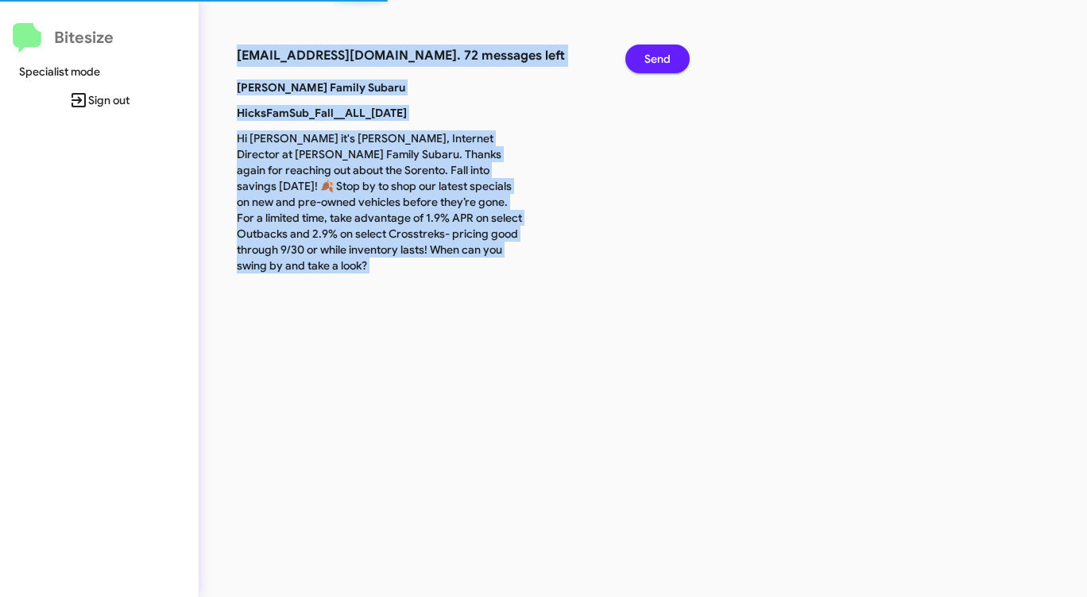
click at [645, 64] on span "Send" at bounding box center [657, 58] width 26 height 29
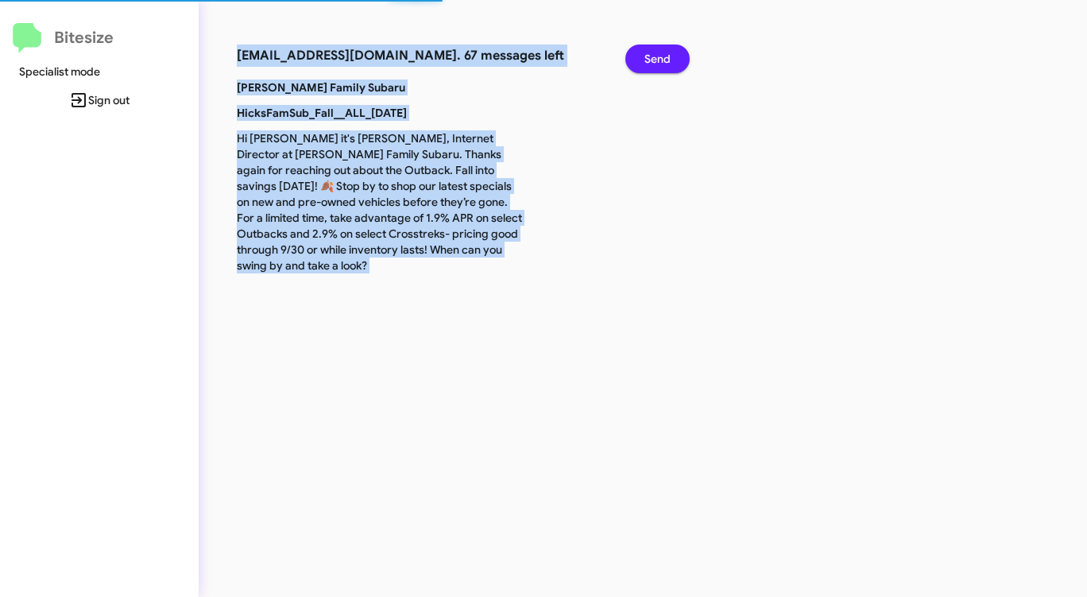
click at [645, 64] on span "Send" at bounding box center [657, 58] width 26 height 29
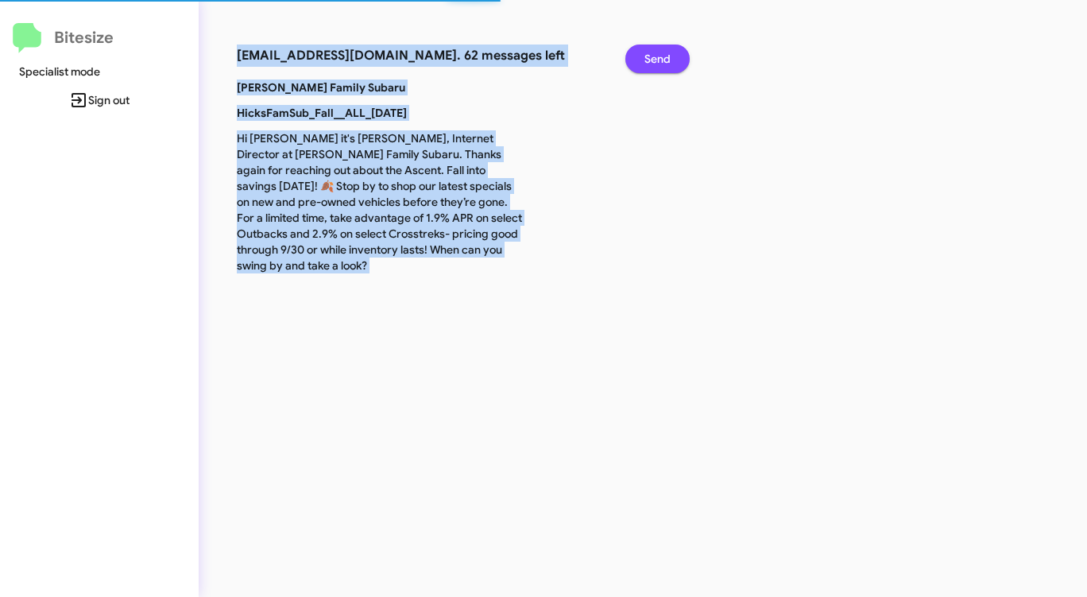
click at [645, 64] on span "Send" at bounding box center [657, 58] width 26 height 29
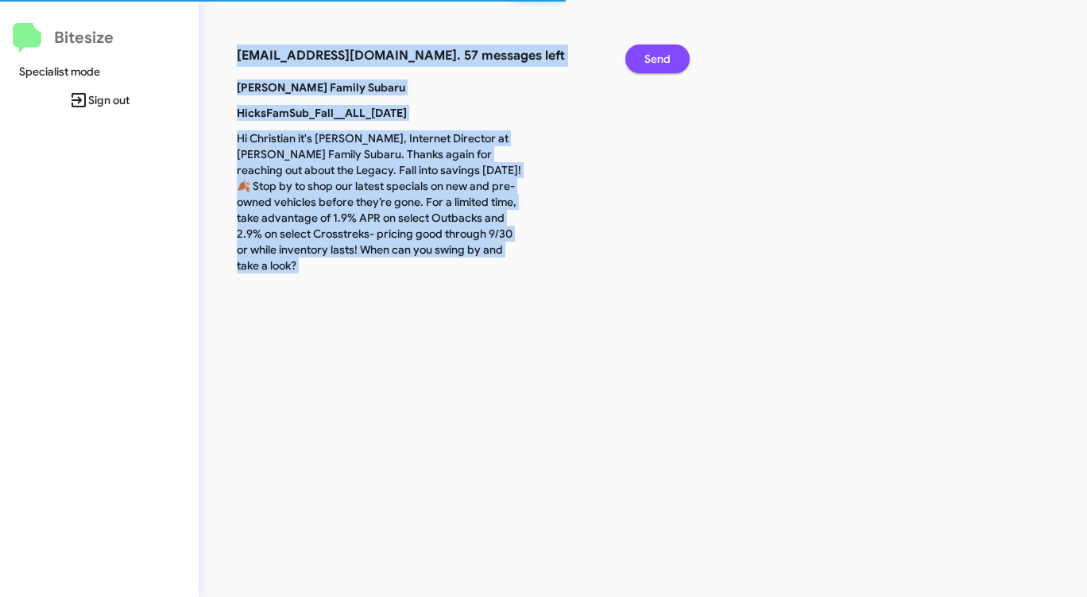
click at [645, 64] on span "Send" at bounding box center [657, 58] width 26 height 29
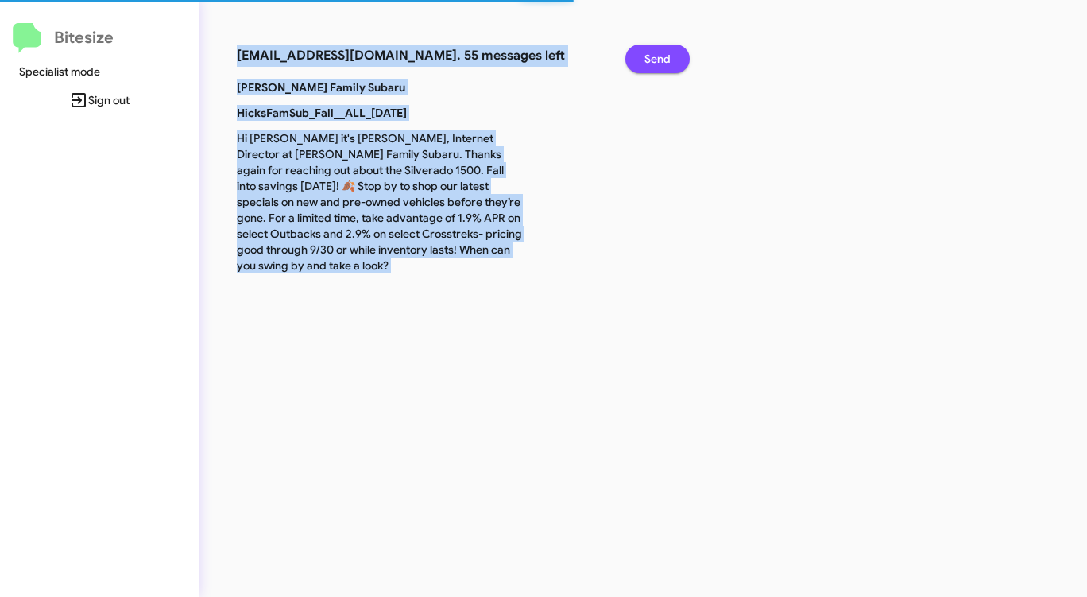
click at [645, 64] on span "Send" at bounding box center [657, 58] width 26 height 29
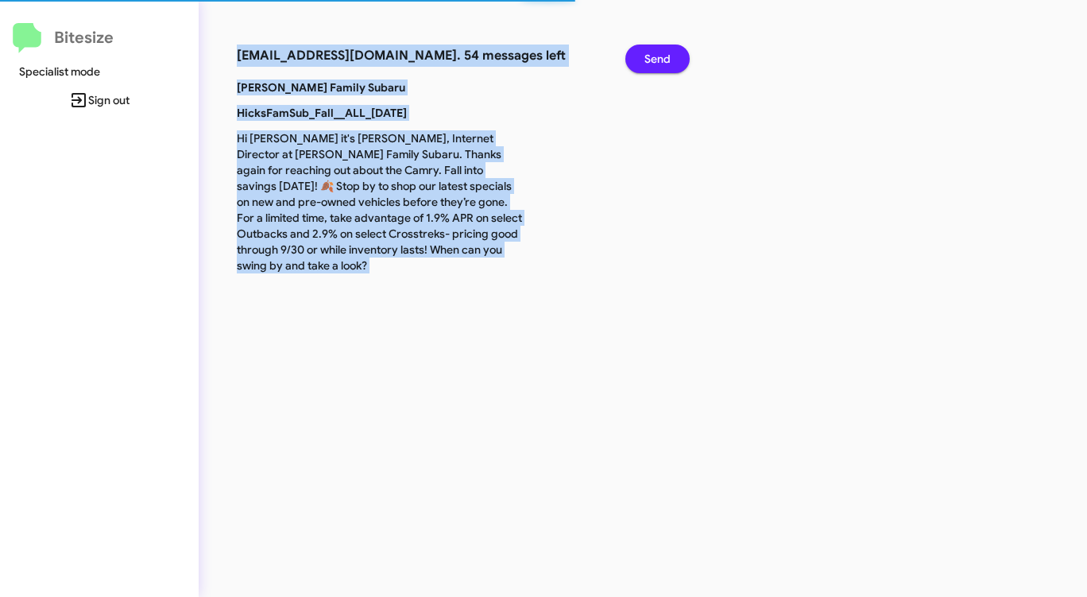
click at [645, 64] on span "Send" at bounding box center [657, 58] width 26 height 29
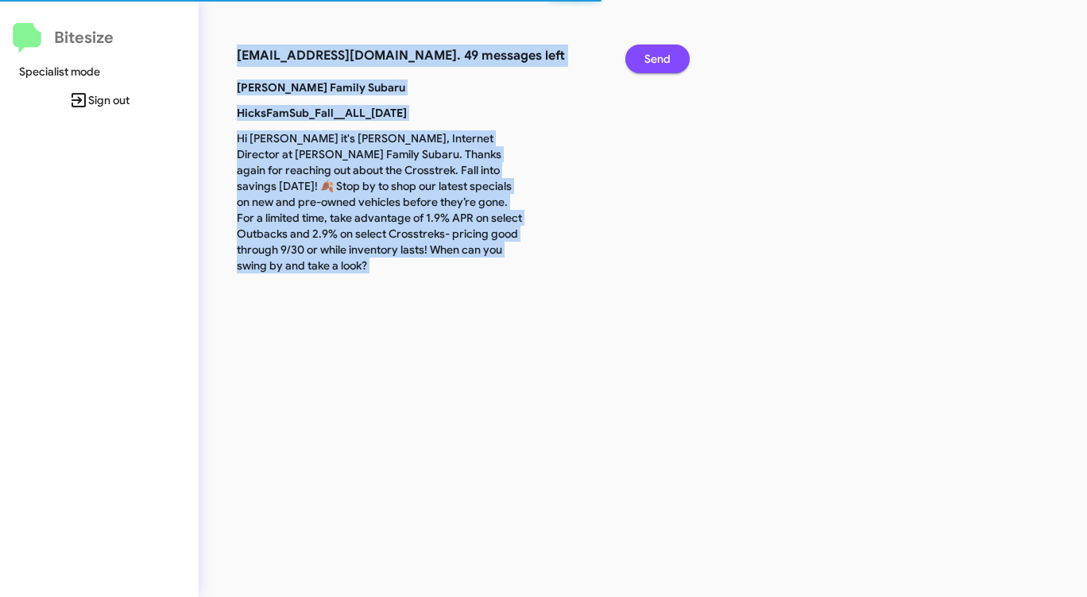
click at [645, 64] on span "Send" at bounding box center [657, 58] width 26 height 29
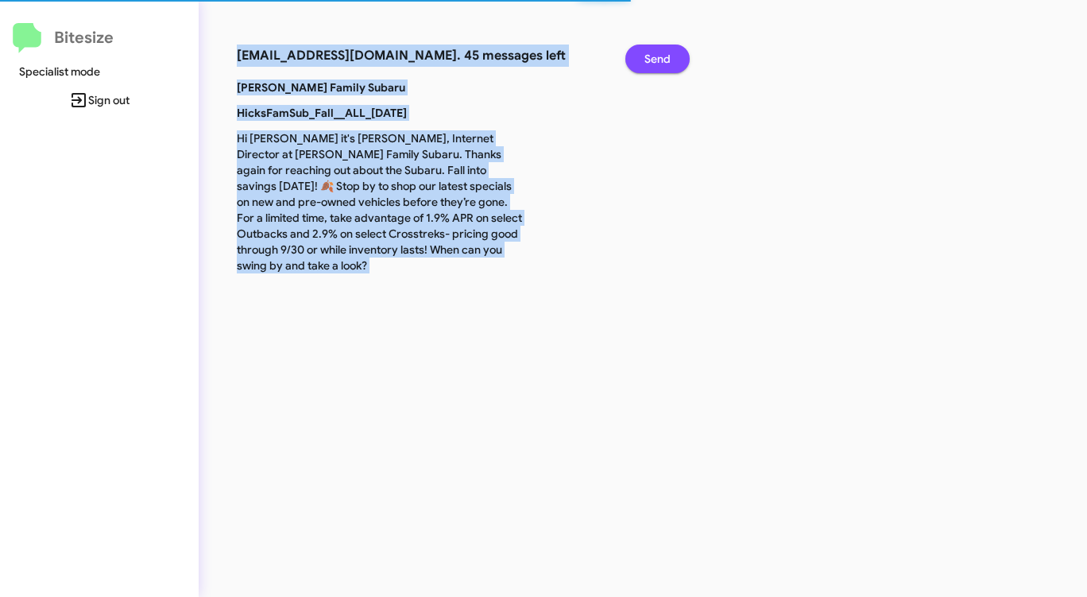
click at [645, 64] on span "Send" at bounding box center [657, 58] width 26 height 29
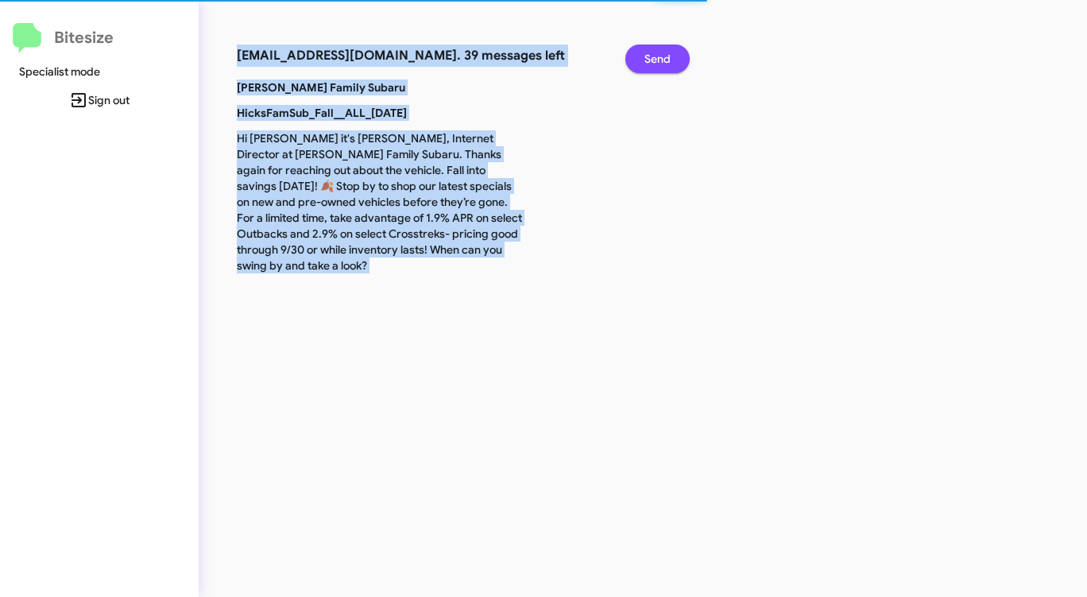
click at [645, 64] on span "Send" at bounding box center [657, 58] width 26 height 29
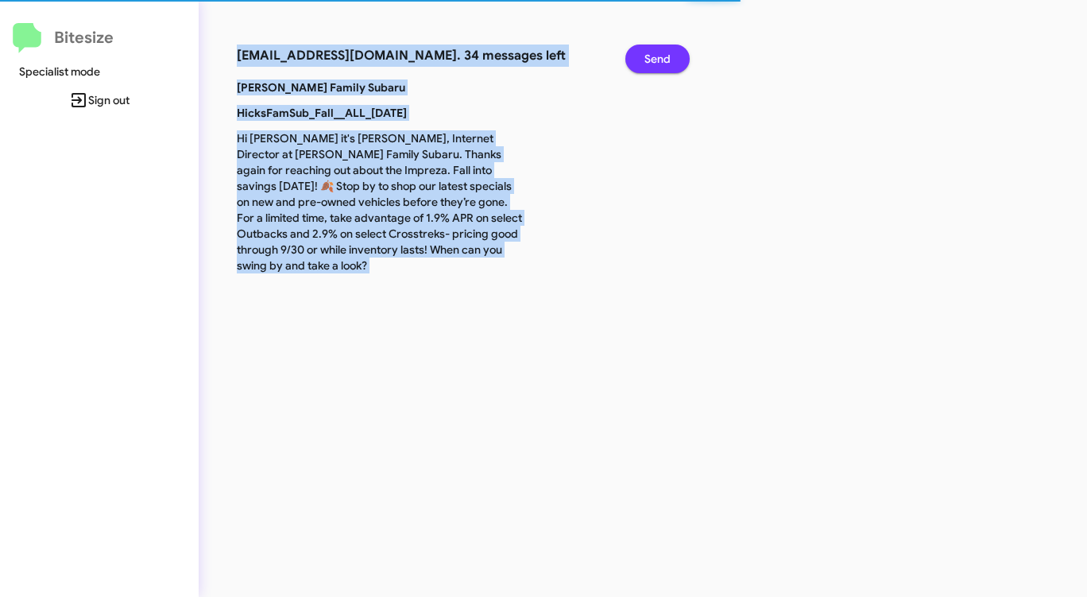
click at [645, 64] on span "Send" at bounding box center [657, 58] width 26 height 29
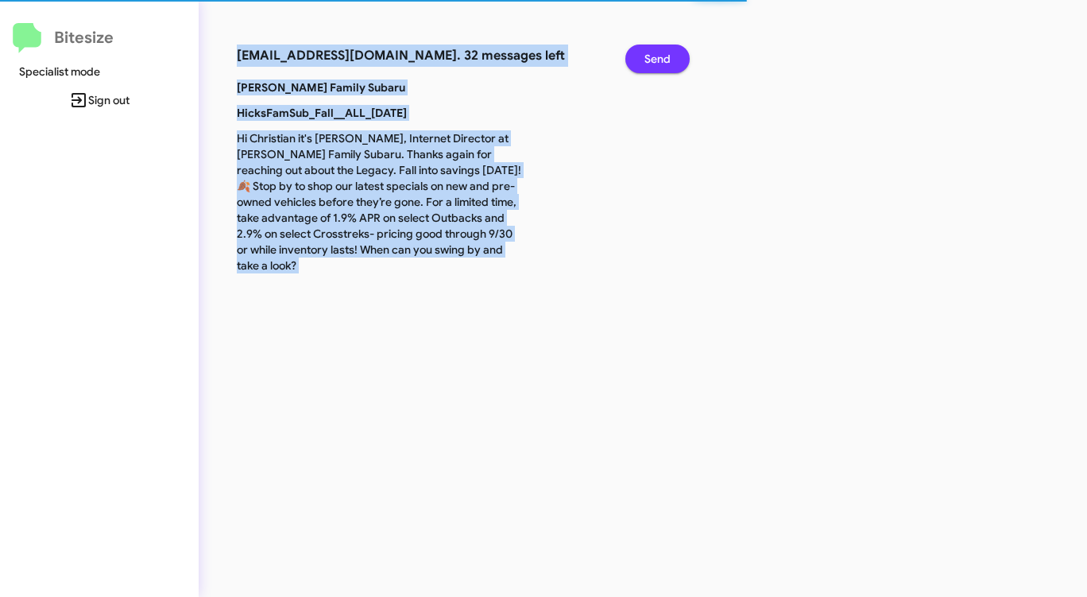
click at [645, 64] on span "Send" at bounding box center [657, 58] width 26 height 29
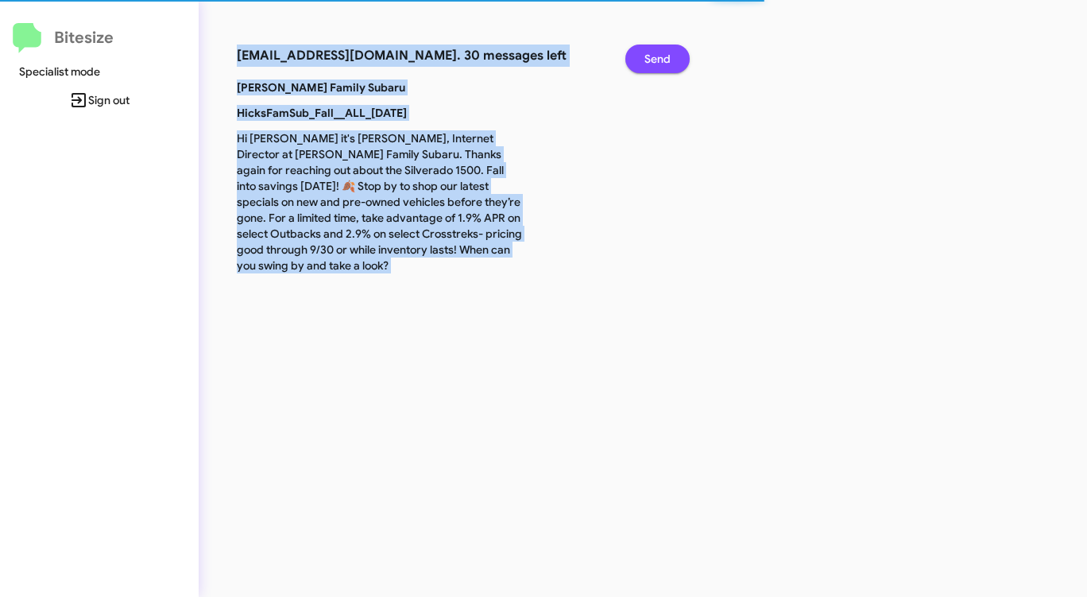
click at [645, 64] on span "Send" at bounding box center [657, 58] width 26 height 29
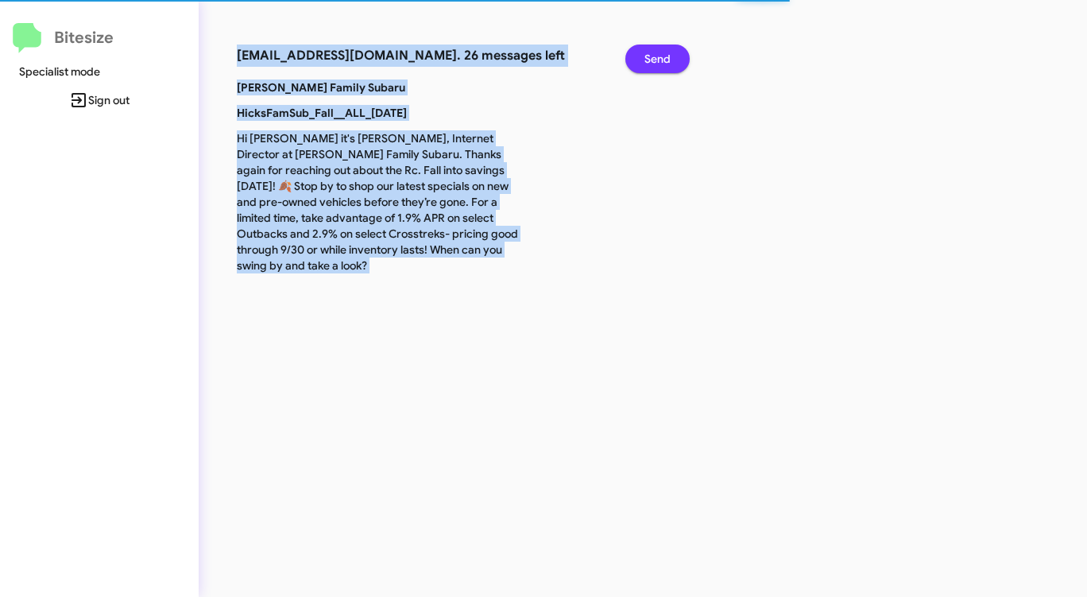
click at [645, 64] on span "Send" at bounding box center [657, 58] width 26 height 29
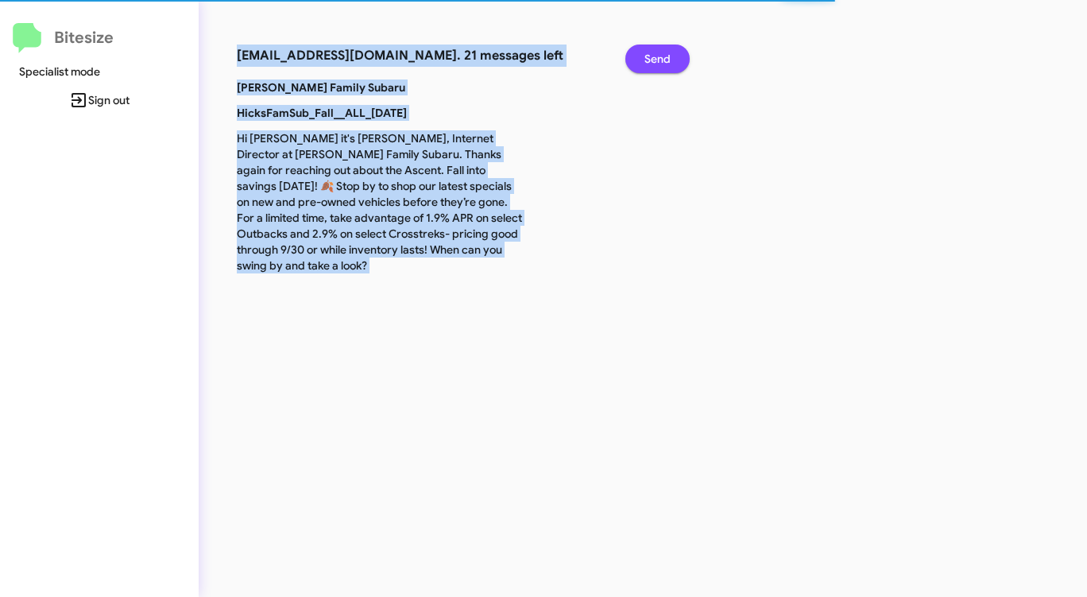
click at [645, 64] on span "Send" at bounding box center [657, 58] width 26 height 29
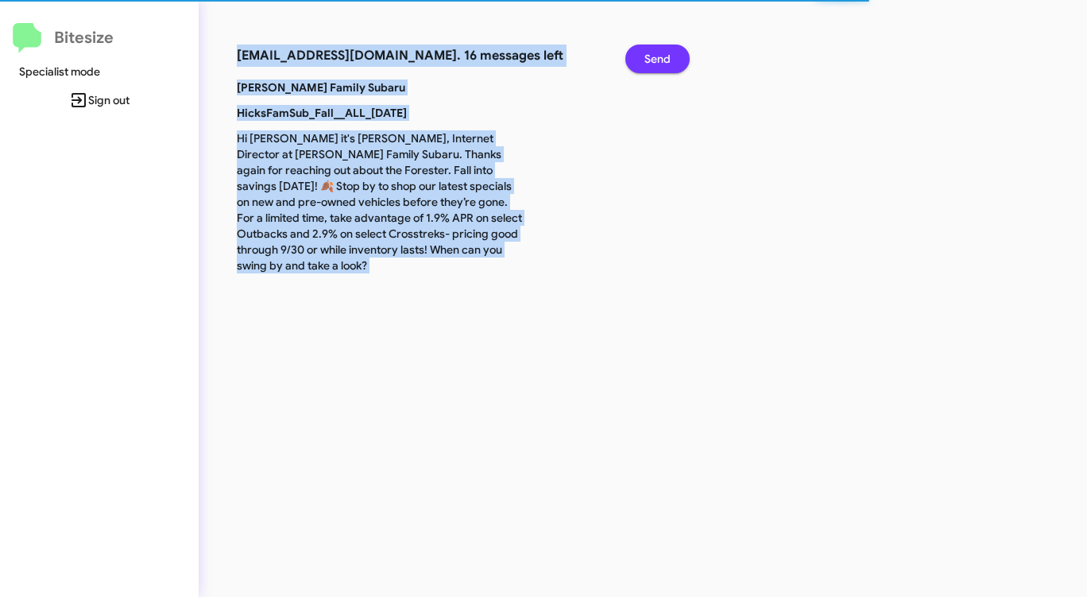
click at [645, 64] on span "Send" at bounding box center [657, 58] width 26 height 29
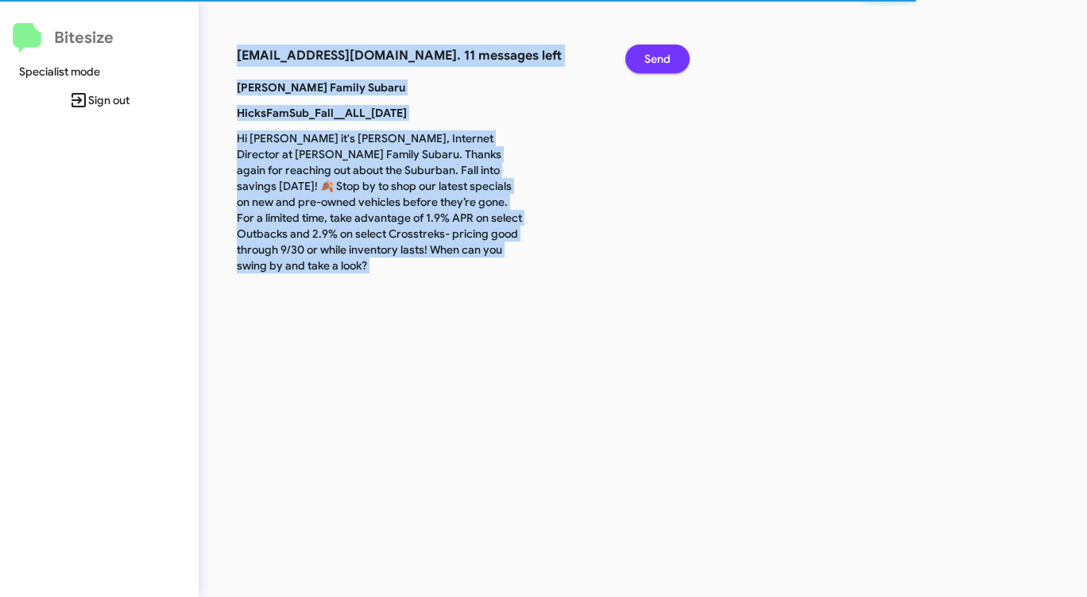
click at [645, 64] on span "Send" at bounding box center [657, 58] width 26 height 29
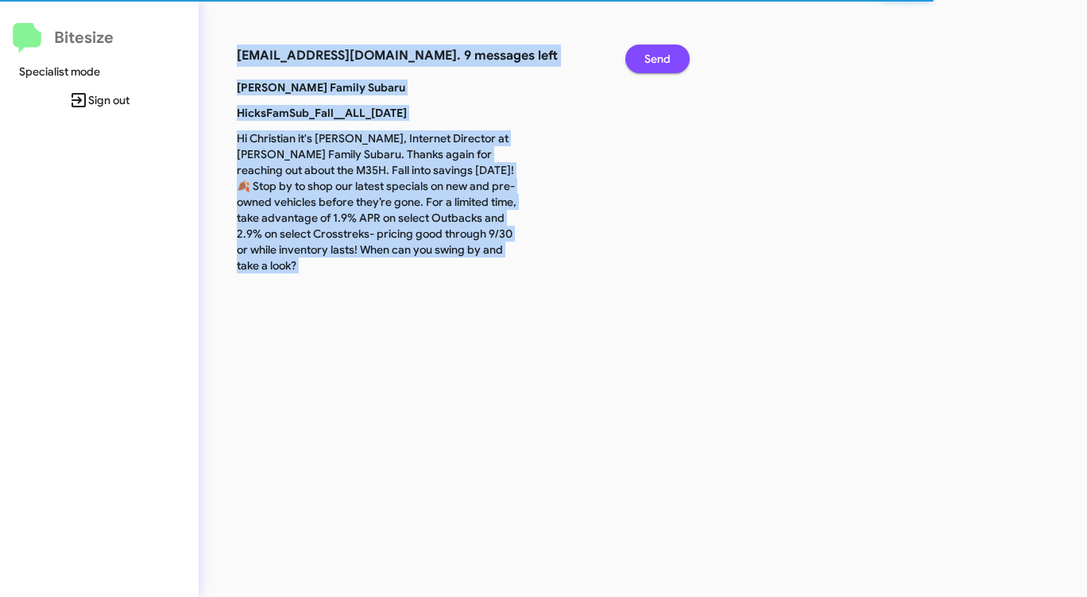
click at [645, 64] on span "Send" at bounding box center [657, 58] width 26 height 29
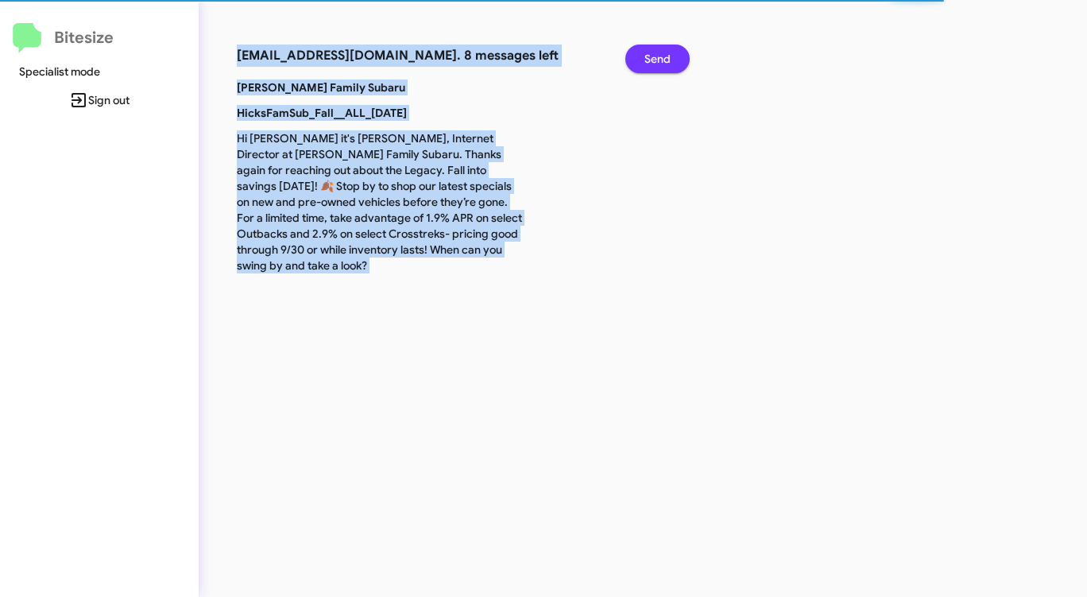
click at [645, 64] on span "Send" at bounding box center [657, 58] width 26 height 29
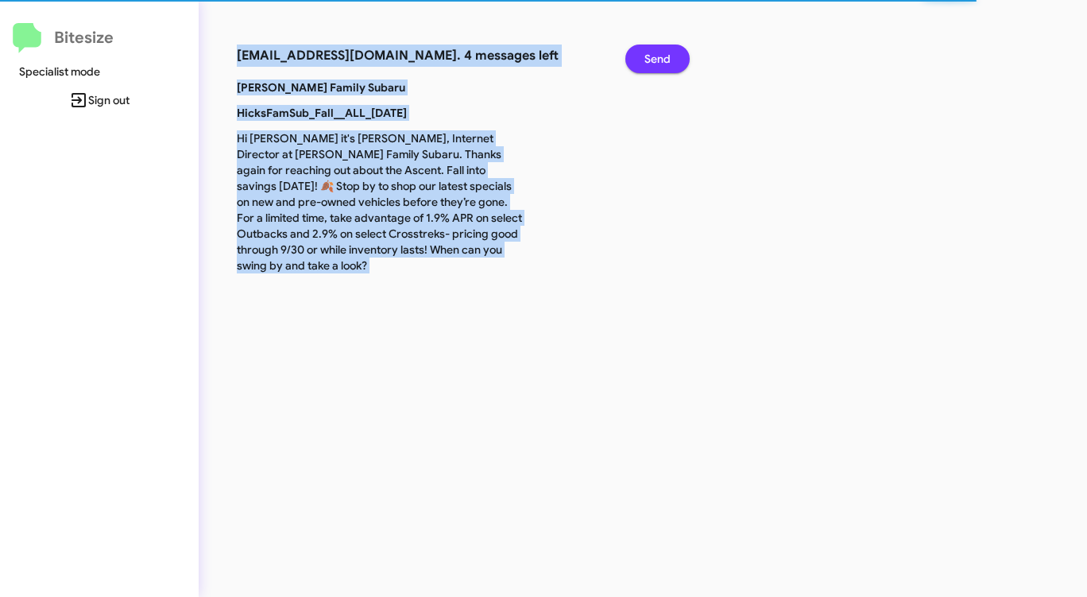
click at [645, 64] on span "Send" at bounding box center [657, 58] width 26 height 29
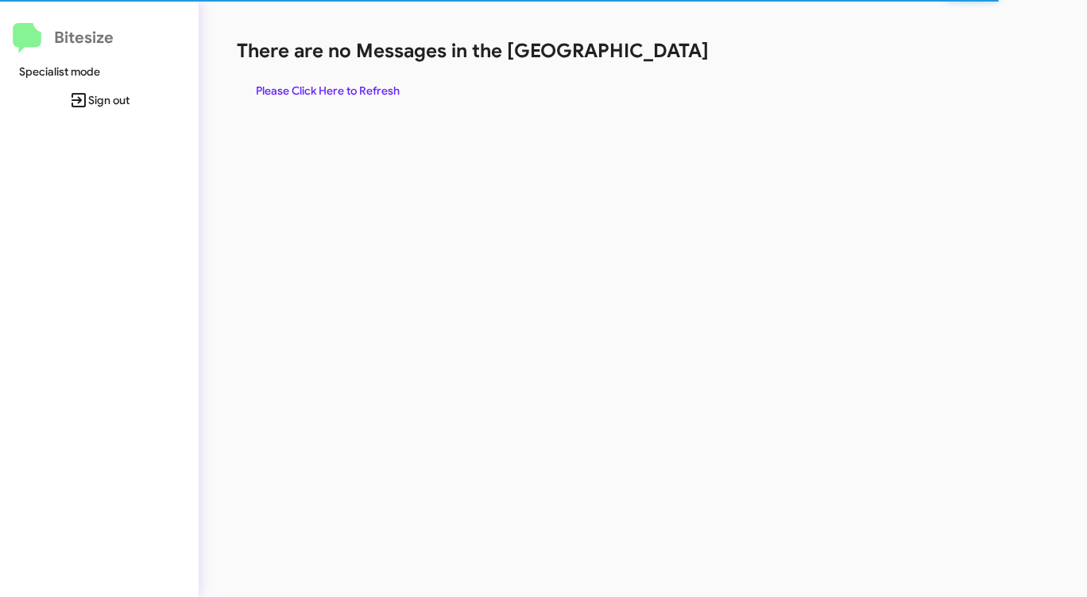
click at [645, 64] on div "There are no Messages in the Queue Please Click Here to Refresh" at bounding box center [569, 71] width 664 height 67
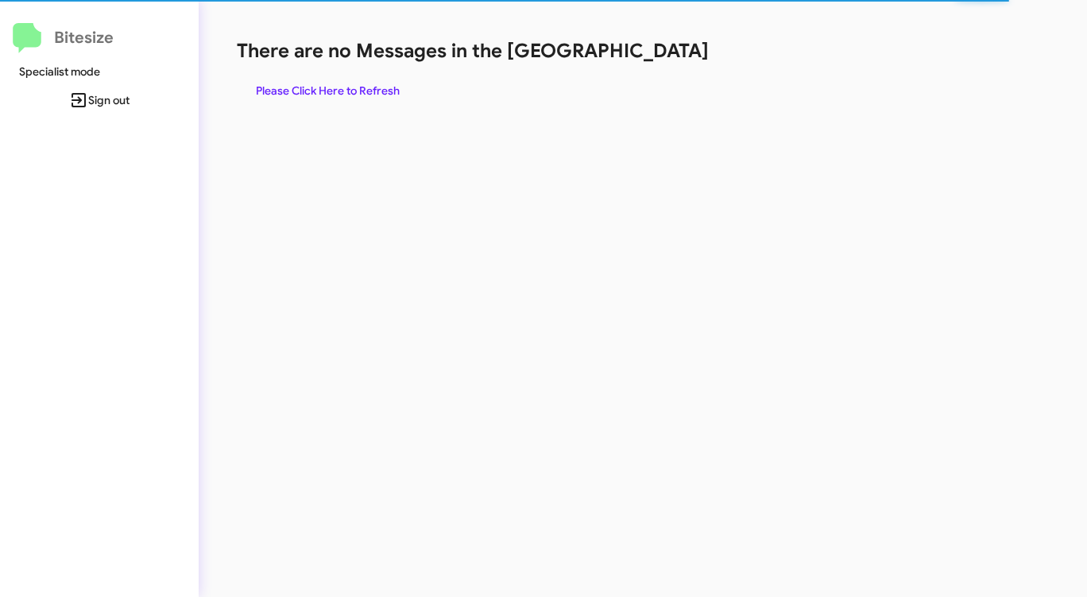
click at [645, 64] on div "There are no Messages in the Queue Please Click Here to Refresh" at bounding box center [569, 71] width 664 height 67
click at [373, 88] on span "Please Click Here to Refresh" at bounding box center [328, 90] width 144 height 29
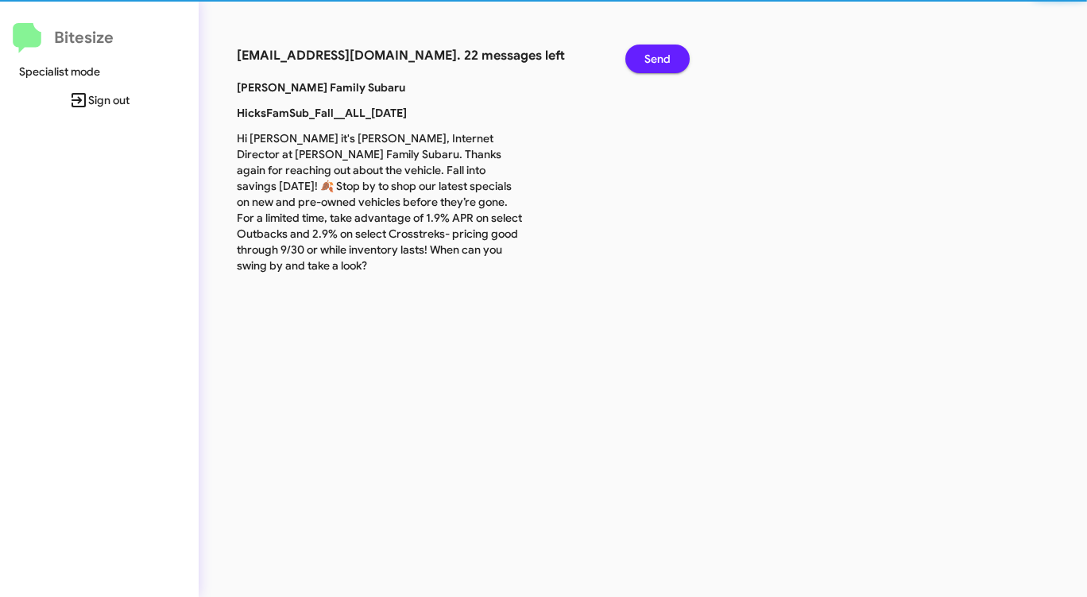
click at [377, 67] on h3 "[EMAIL_ADDRESS][DOMAIN_NAME]. 22 messages left" at bounding box center [419, 55] width 365 height 22
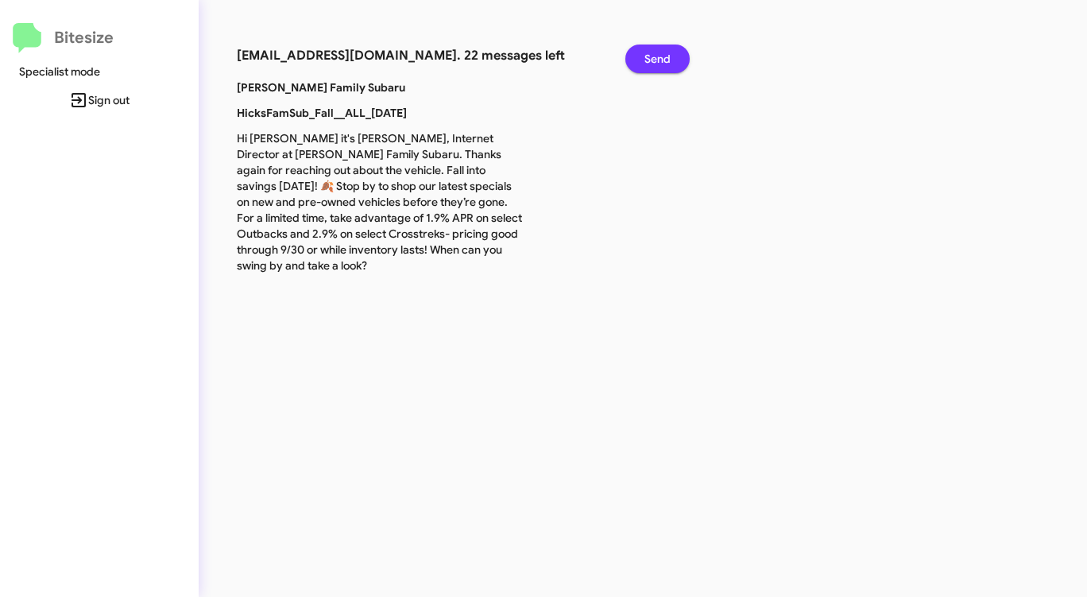
click at [675, 52] on button "Send" at bounding box center [657, 58] width 64 height 29
click at [674, 52] on button "Send" at bounding box center [657, 58] width 64 height 29
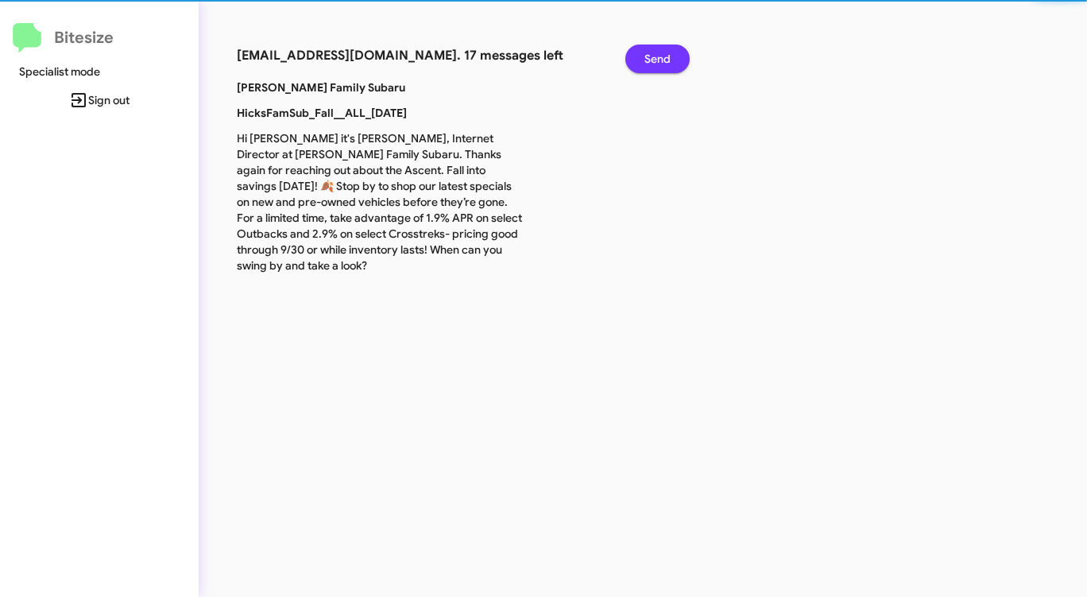
click at [671, 52] on button "Send" at bounding box center [657, 58] width 64 height 29
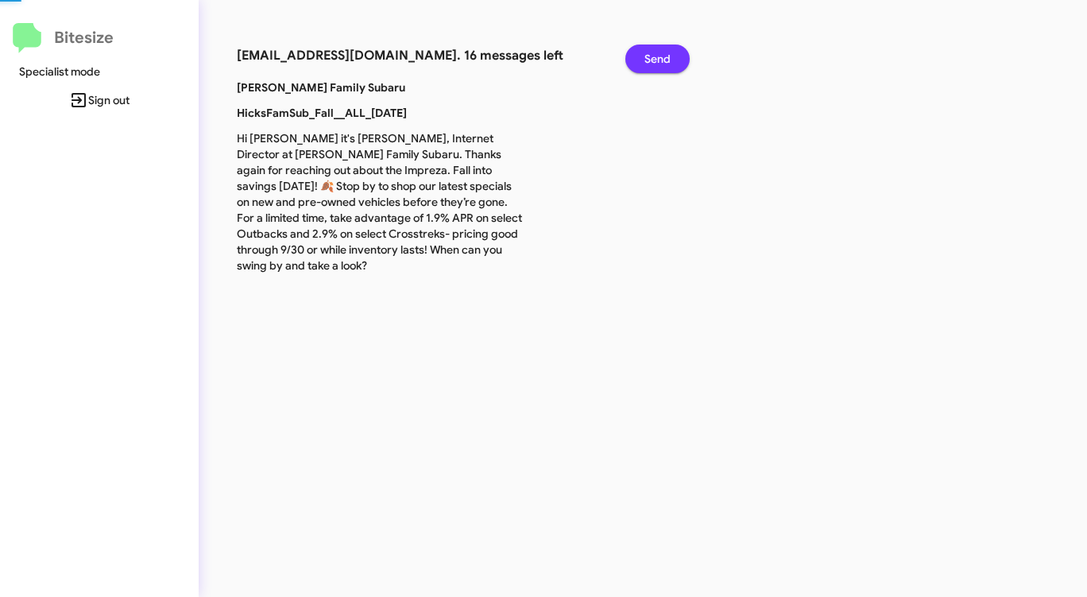
click at [667, 52] on span "Send" at bounding box center [657, 58] width 26 height 29
click at [666, 52] on span "Send" at bounding box center [657, 58] width 26 height 29
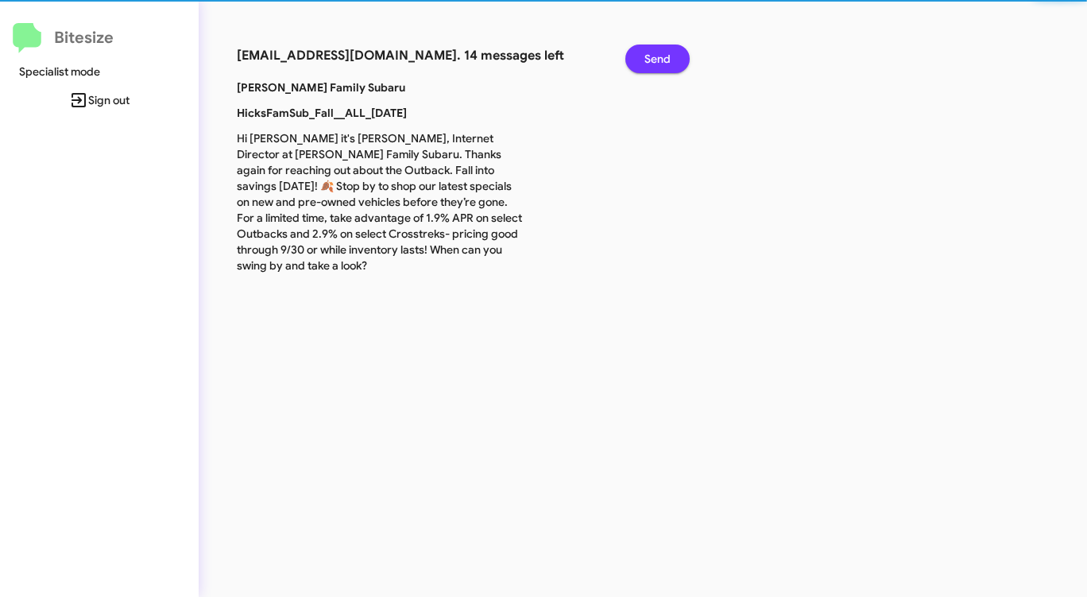
click at [666, 52] on span "Send" at bounding box center [657, 58] width 26 height 29
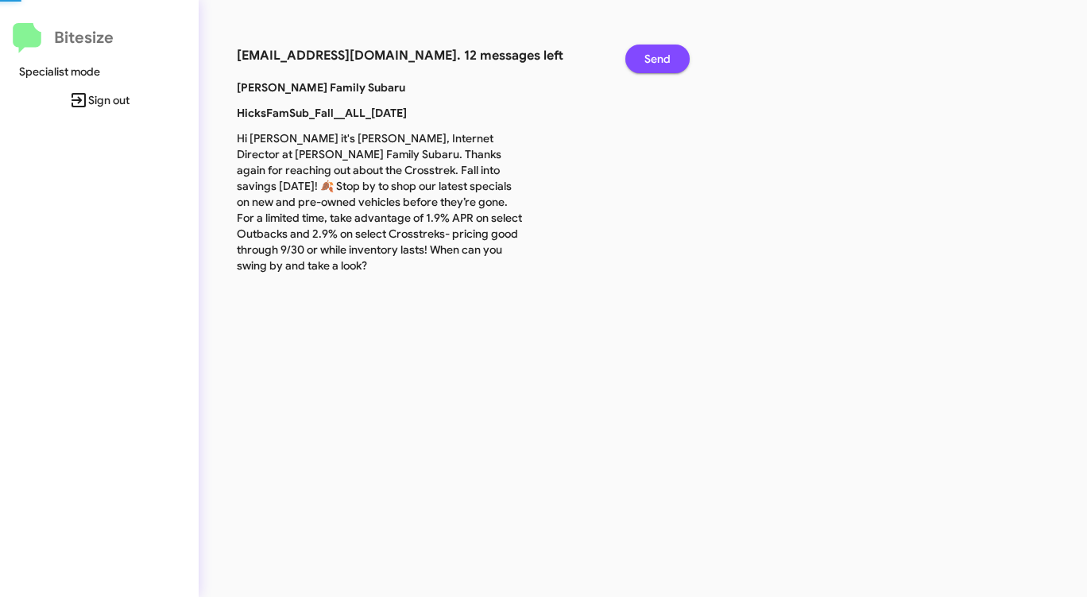
click at [663, 52] on span "Send" at bounding box center [657, 58] width 26 height 29
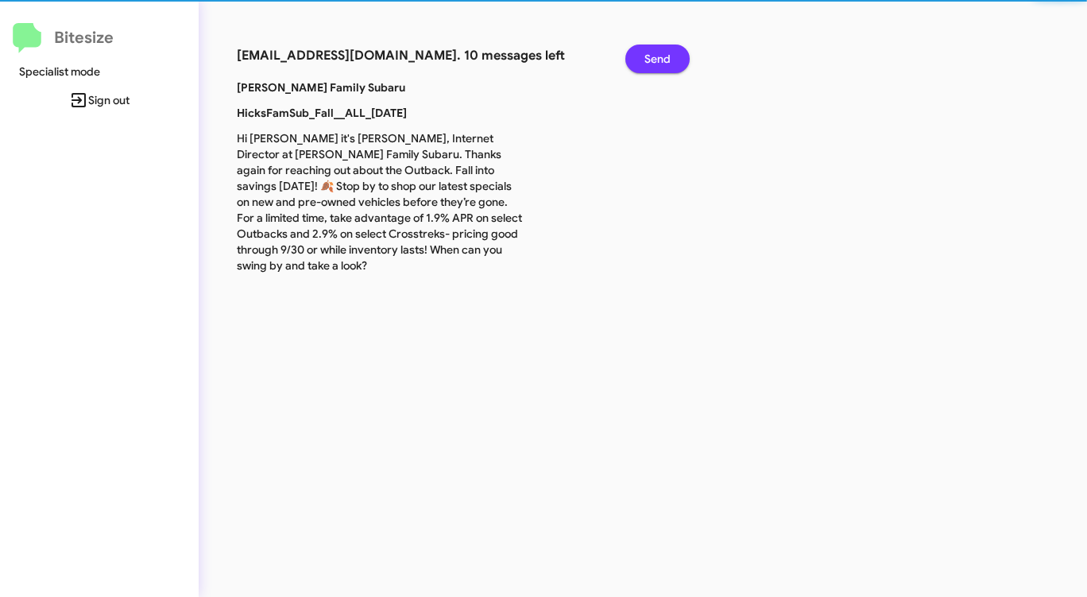
click at [663, 52] on span "Send" at bounding box center [657, 58] width 26 height 29
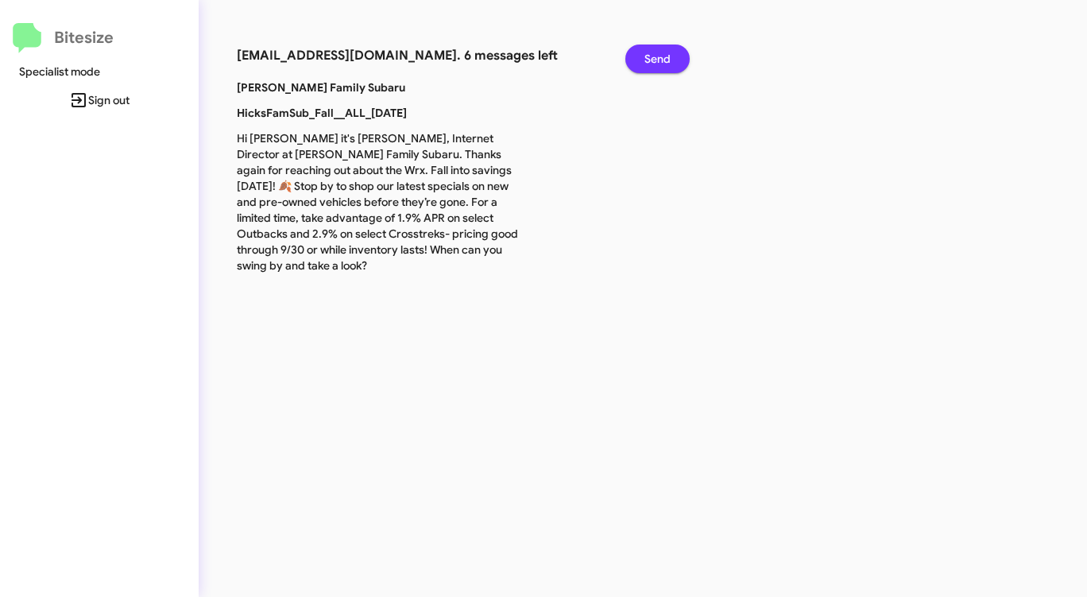
click at [663, 52] on span "Send" at bounding box center [657, 58] width 26 height 29
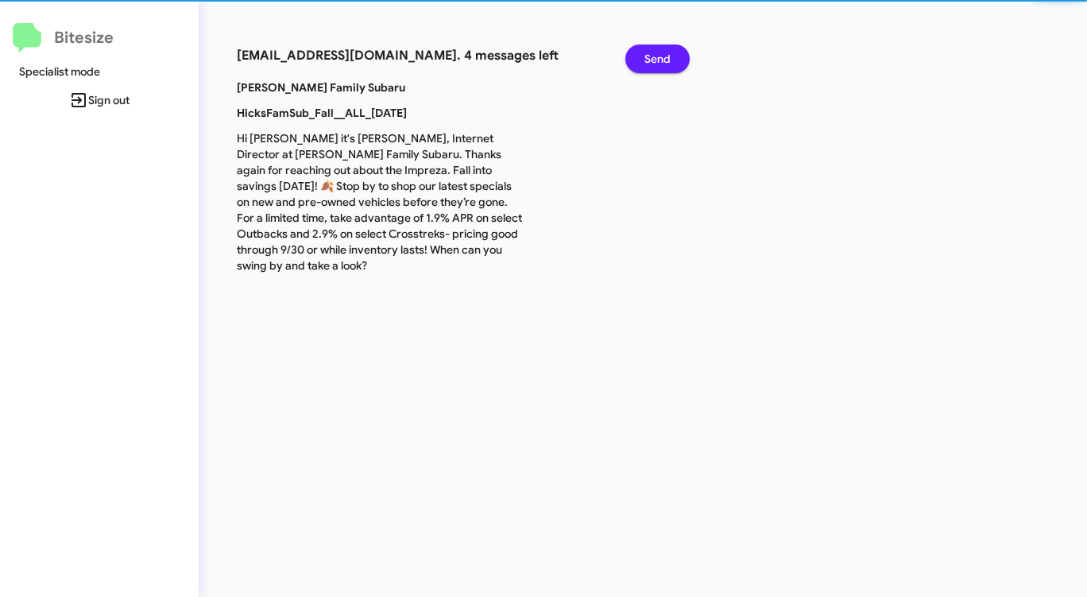
click at [663, 52] on span "Send" at bounding box center [657, 58] width 26 height 29
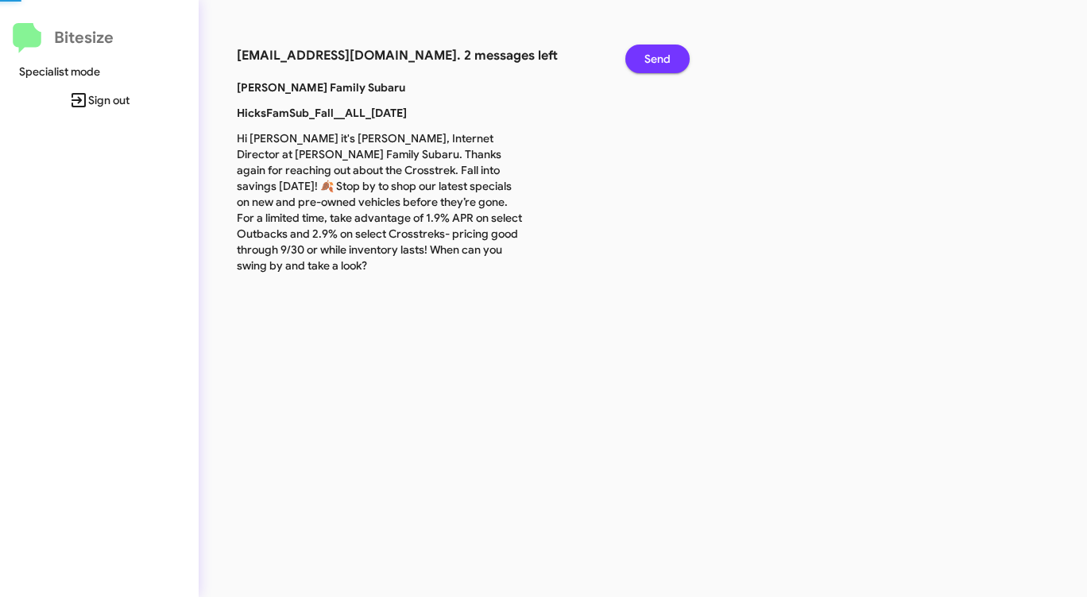
click at [663, 52] on span "Send" at bounding box center [657, 58] width 26 height 29
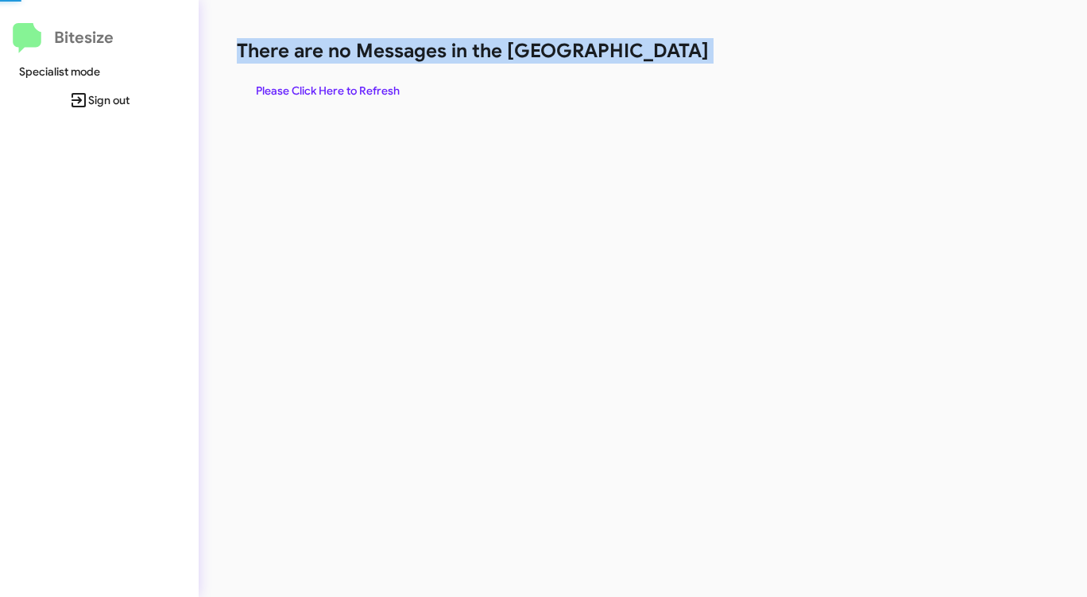
click at [663, 52] on h1 "There are no Messages in the [GEOGRAPHIC_DATA]" at bounding box center [569, 50] width 664 height 25
click at [361, 83] on span "Please Click Here to Refresh" at bounding box center [328, 90] width 144 height 29
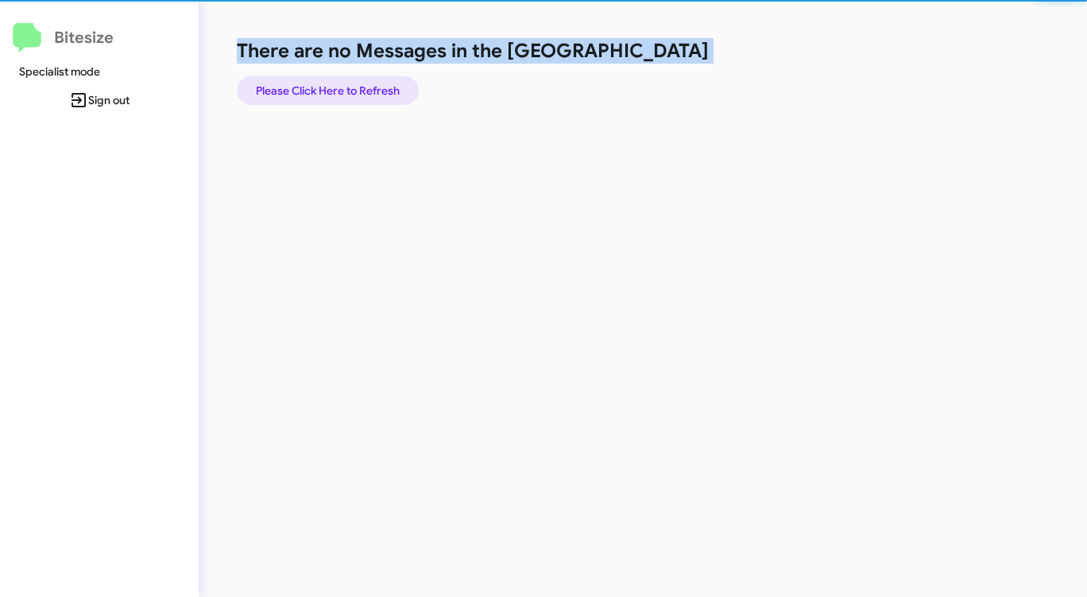
click at [361, 83] on span "Please Click Here to Refresh" at bounding box center [328, 90] width 144 height 29
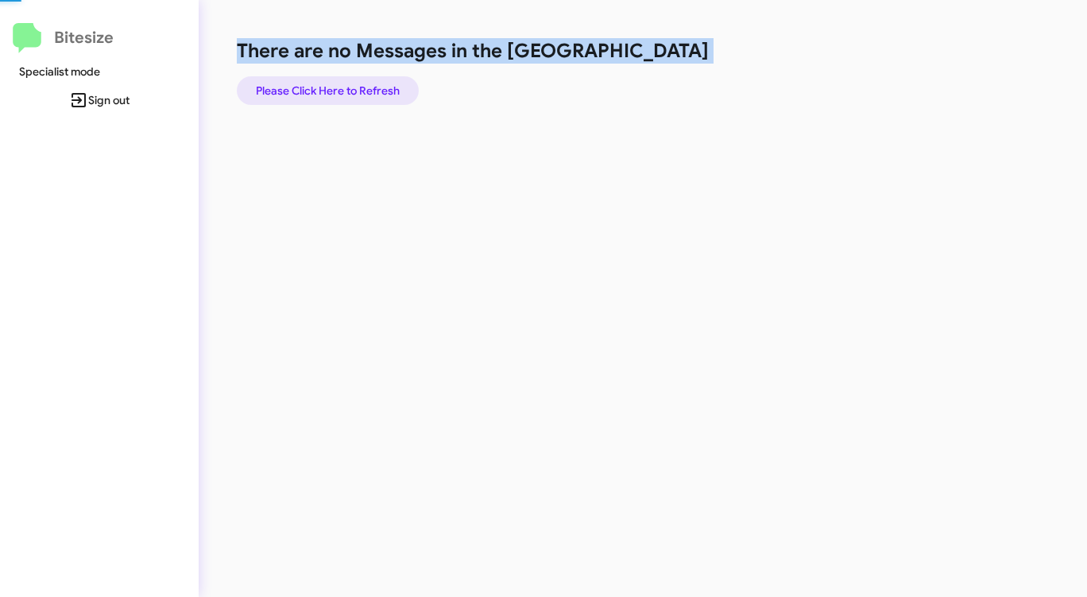
click at [361, 83] on span "Please Click Here to Refresh" at bounding box center [328, 90] width 144 height 29
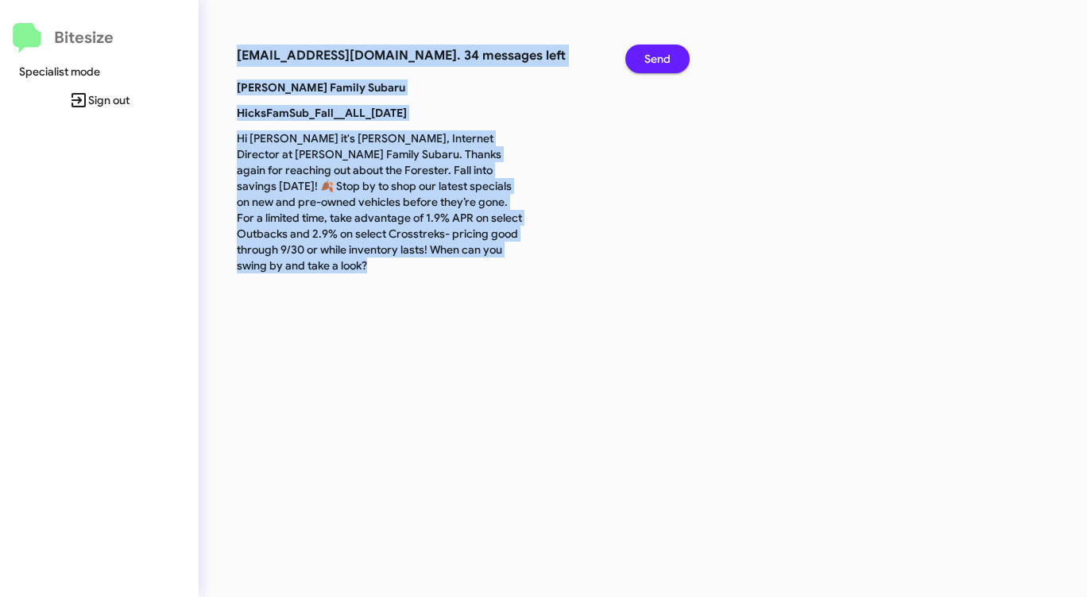
click at [652, 60] on span "Send" at bounding box center [657, 58] width 26 height 29
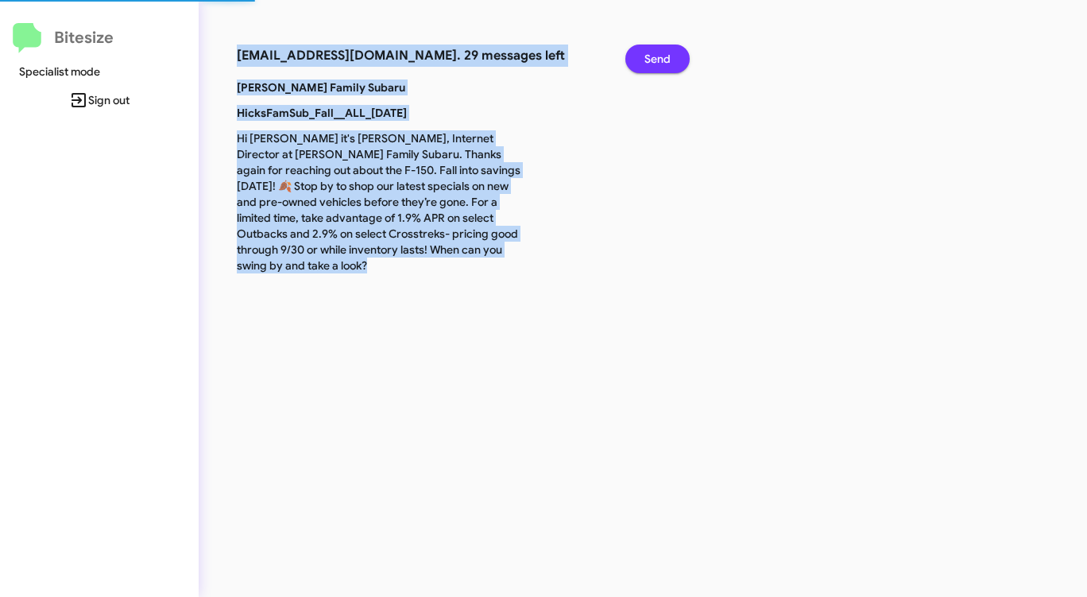
click at [652, 60] on span "Send" at bounding box center [657, 58] width 26 height 29
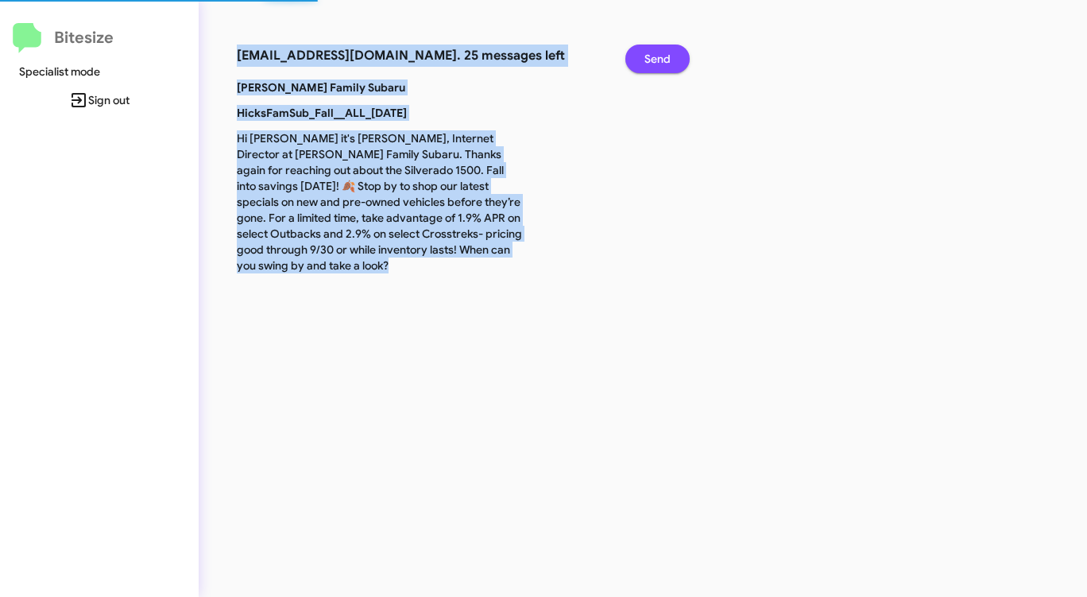
click at [652, 60] on span "Send" at bounding box center [657, 58] width 26 height 29
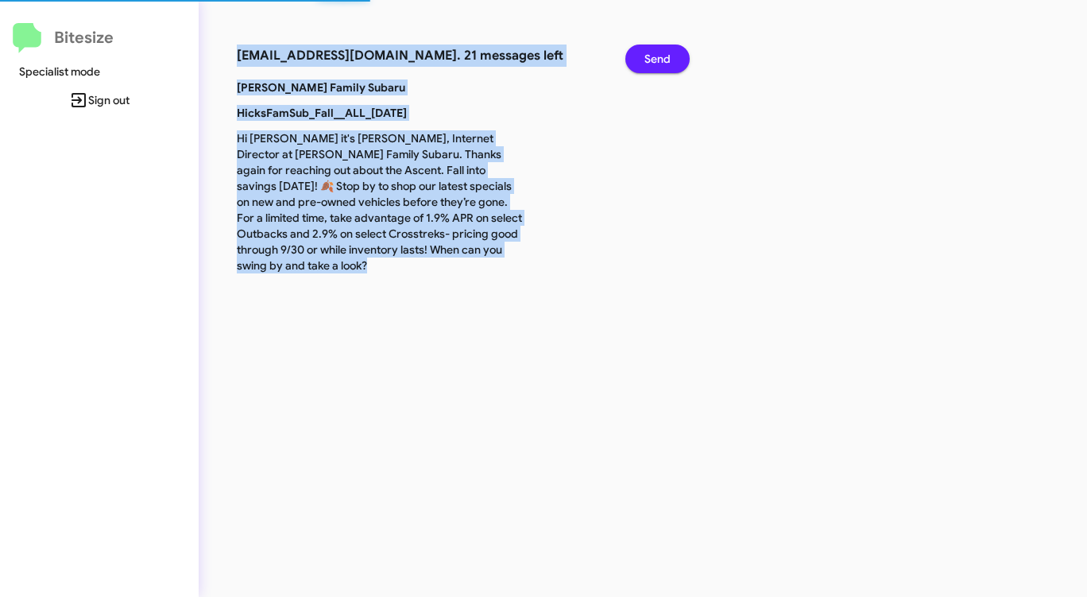
click at [652, 60] on span "Send" at bounding box center [657, 58] width 26 height 29
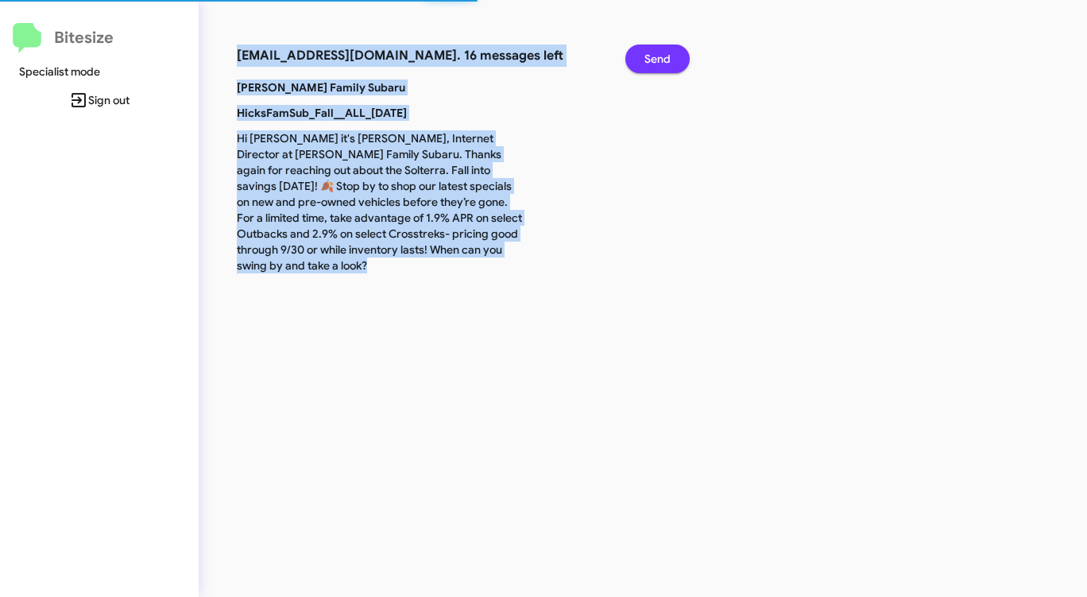
click at [652, 60] on span "Send" at bounding box center [657, 58] width 26 height 29
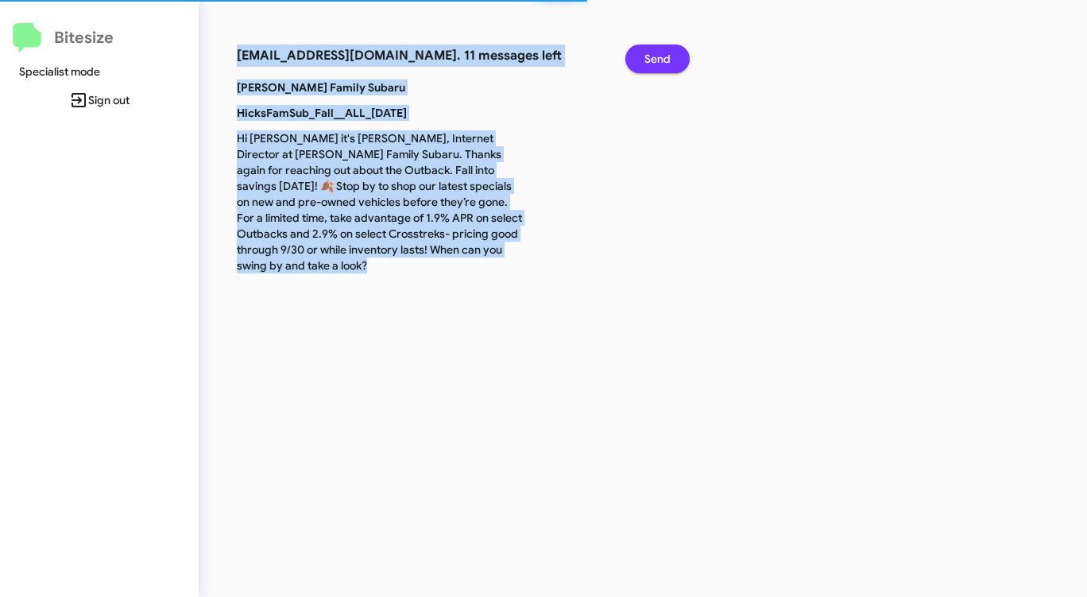
click at [652, 60] on span "Send" at bounding box center [657, 58] width 26 height 29
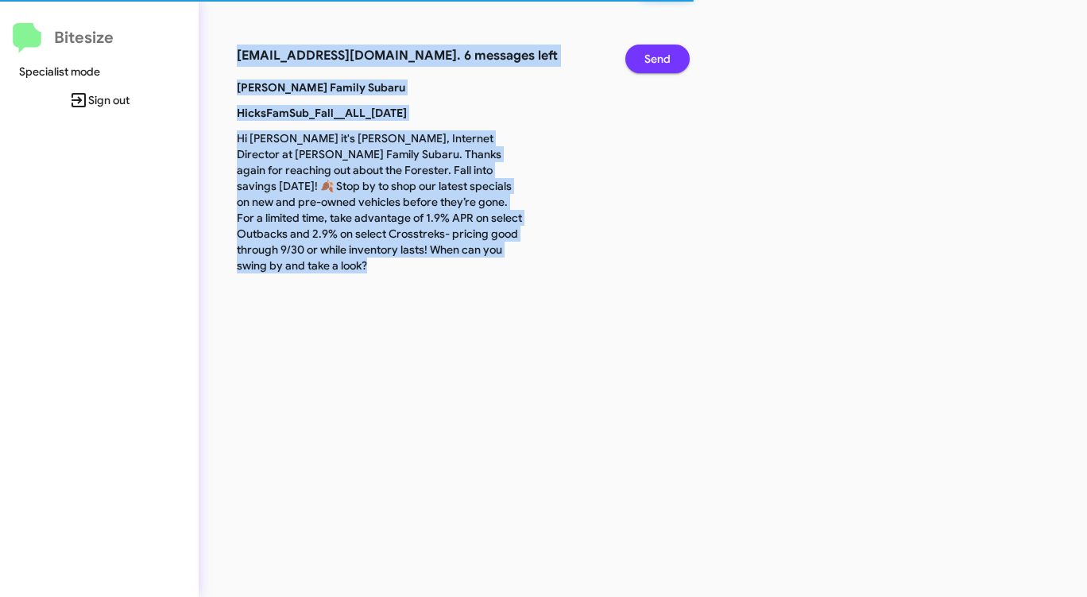
click at [652, 60] on span "Send" at bounding box center [657, 58] width 26 height 29
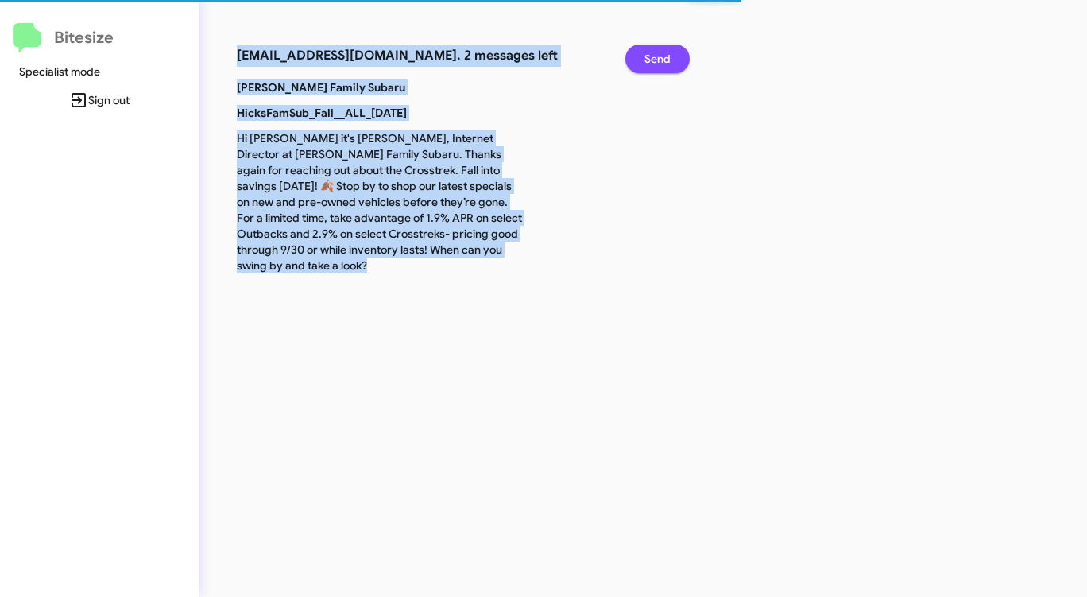
click at [652, 60] on span "Send" at bounding box center [657, 58] width 26 height 29
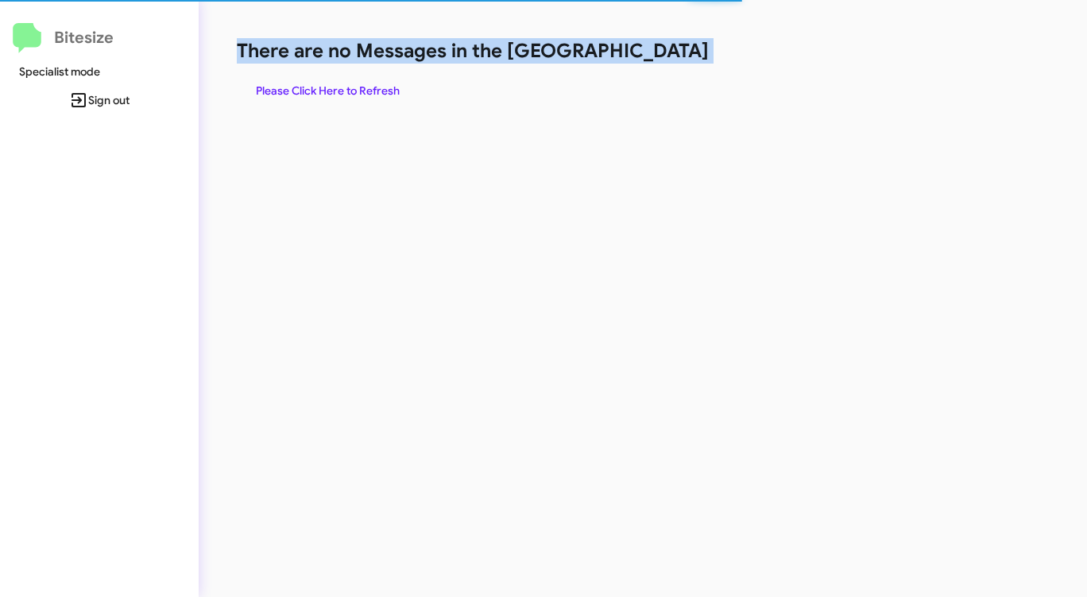
click at [652, 60] on h1 "There are no Messages in the [GEOGRAPHIC_DATA]" at bounding box center [569, 50] width 664 height 25
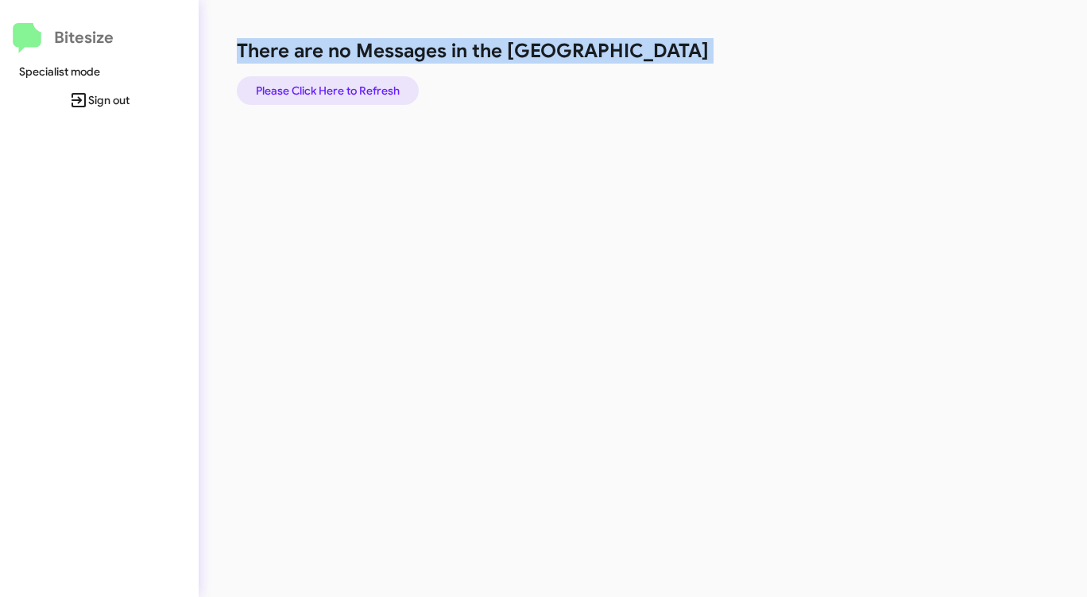
click at [371, 101] on span "Please Click Here to Refresh" at bounding box center [328, 90] width 144 height 29
